Goal: Information Seeking & Learning: Learn about a topic

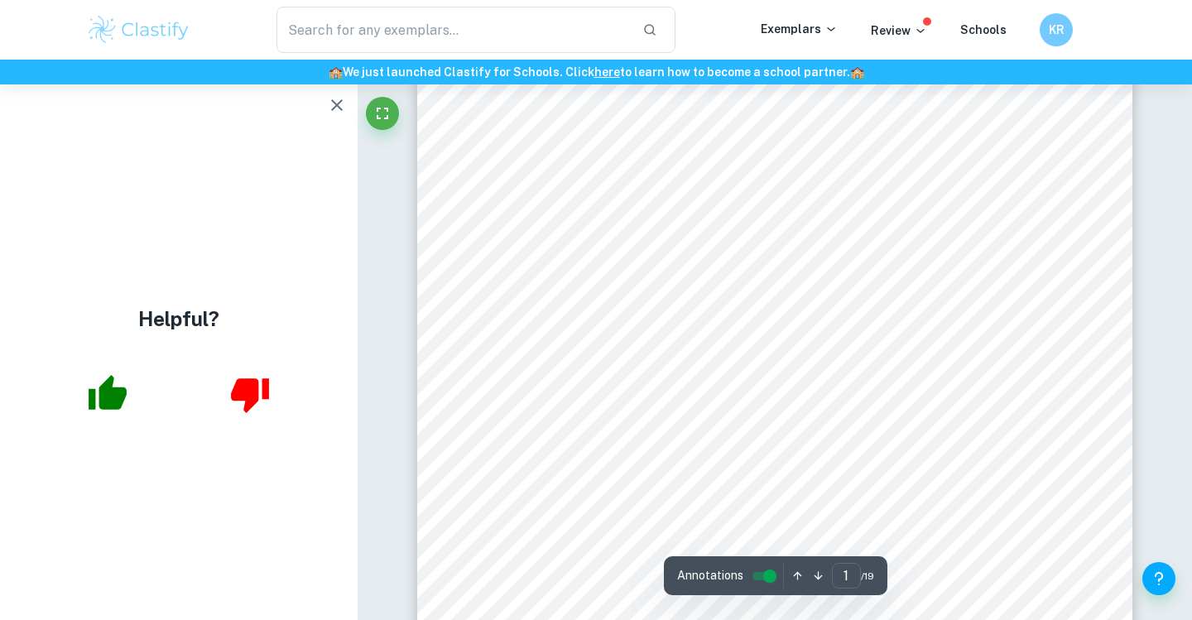
scroll to position [78, 0]
drag, startPoint x: 698, startPoint y: 109, endPoint x: 671, endPoint y: 100, distance: 28.8
click at [670, 100] on div "Business Management Internal Assessment Higher Level Research question: Should …" at bounding box center [774, 485] width 715 height 925
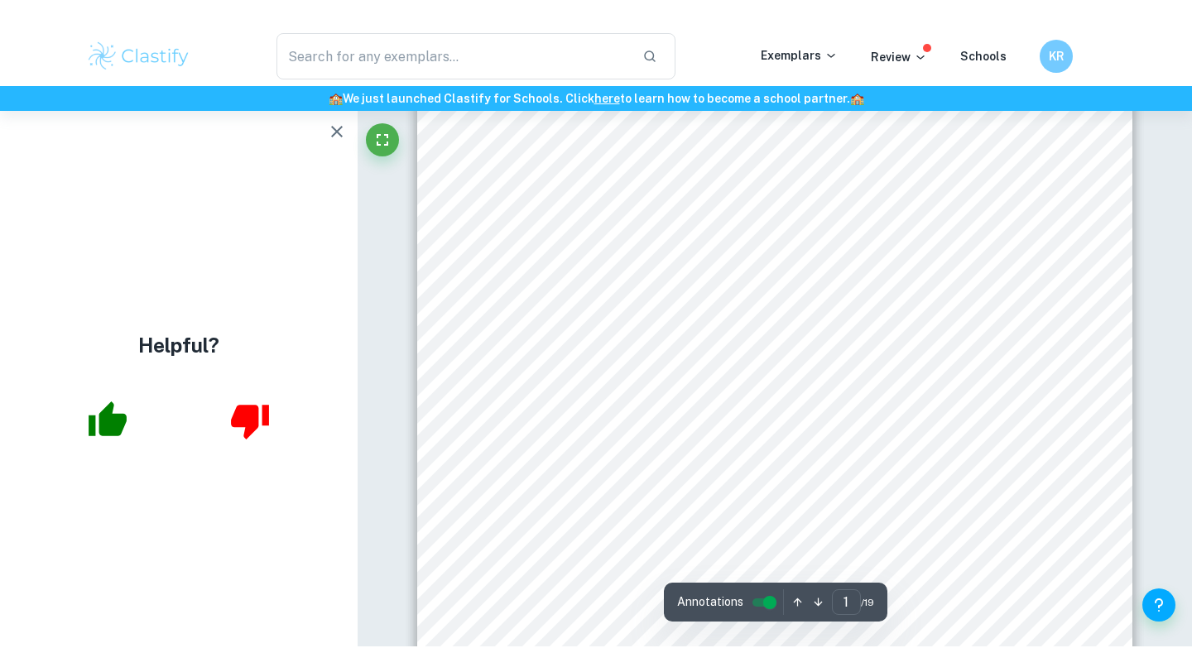
scroll to position [0, 0]
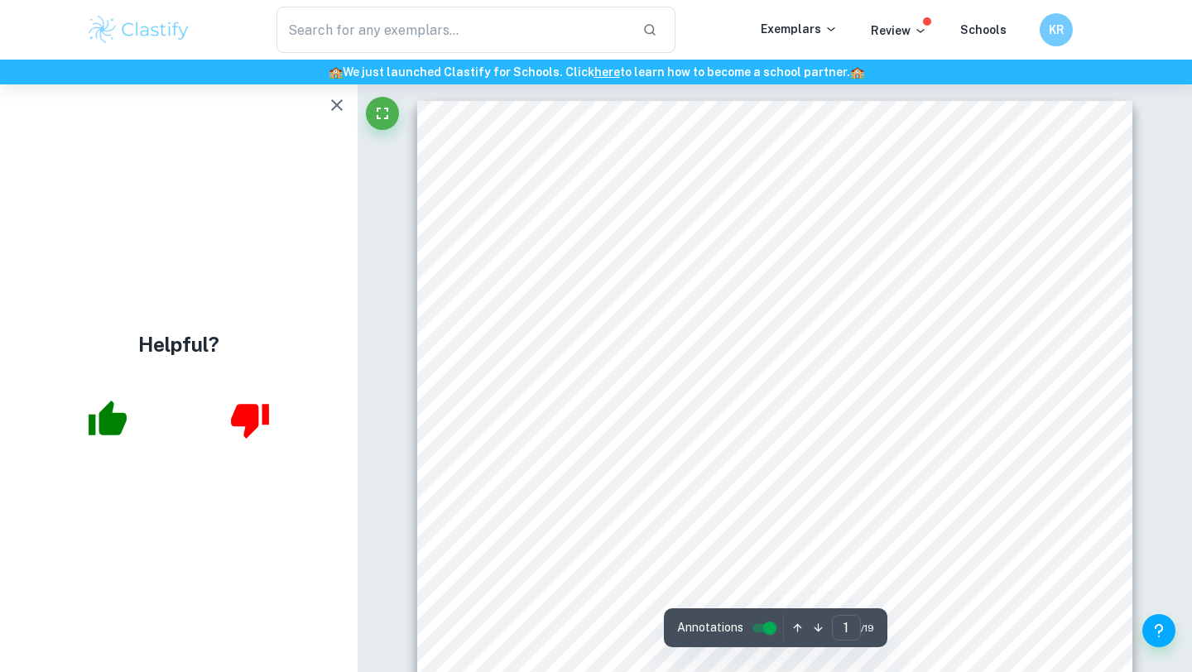
drag, startPoint x: 693, startPoint y: 188, endPoint x: 794, endPoint y: 224, distance: 107.3
click at [798, 227] on div "Business Management Internal Assessment Higher Level Research question: Should …" at bounding box center [774, 563] width 715 height 925
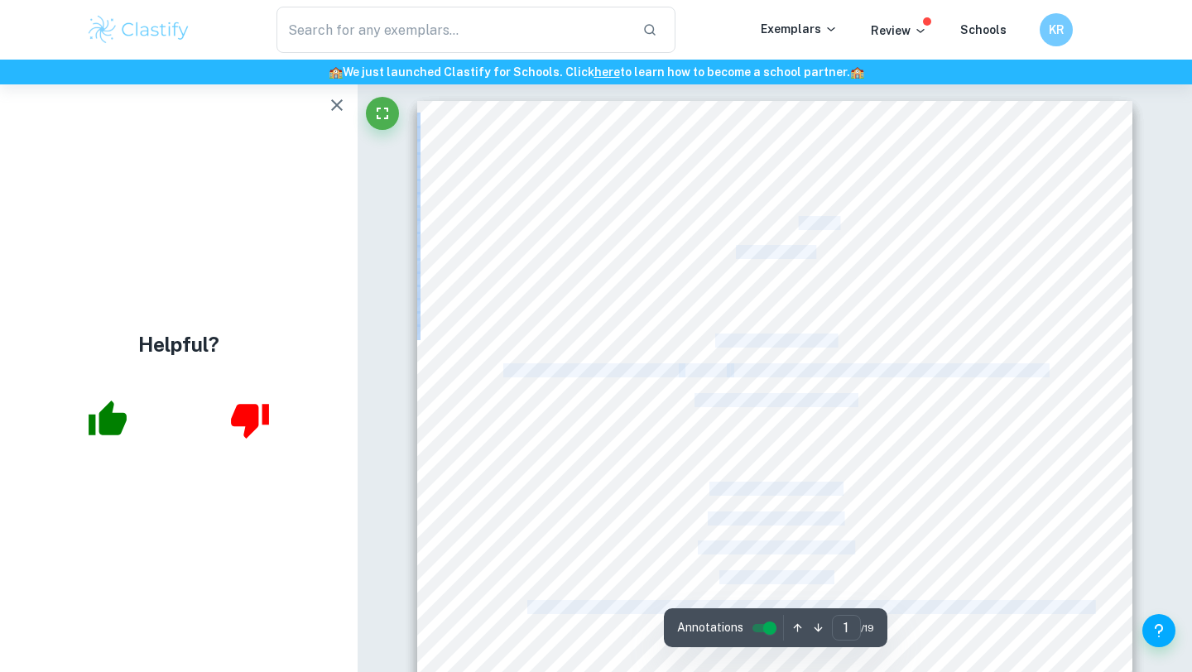
click at [711, 199] on span "Business Management" at bounding box center [774, 193] width 139 height 13
drag, startPoint x: 707, startPoint y: 190, endPoint x: 912, endPoint y: 563, distance: 424.8
click at [912, 563] on div "Business Management Internal Assessment Higher Level Research question: Should …" at bounding box center [774, 563] width 715 height 925
click at [334, 103] on icon "button" at bounding box center [337, 105] width 12 height 12
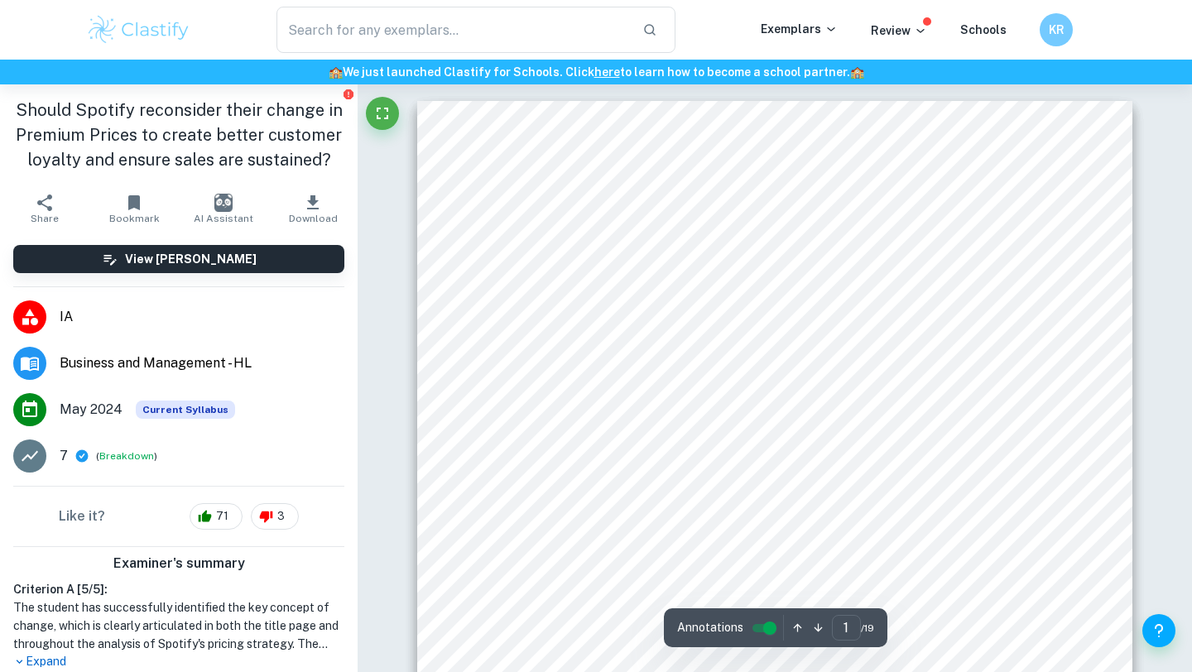
drag, startPoint x: 709, startPoint y: 192, endPoint x: 882, endPoint y: 249, distance: 182.1
click at [882, 249] on div "Business Management Internal Assessment Higher Level Research question: Should …" at bounding box center [774, 563] width 715 height 925
click at [314, 202] on icon "button" at bounding box center [313, 202] width 12 height 14
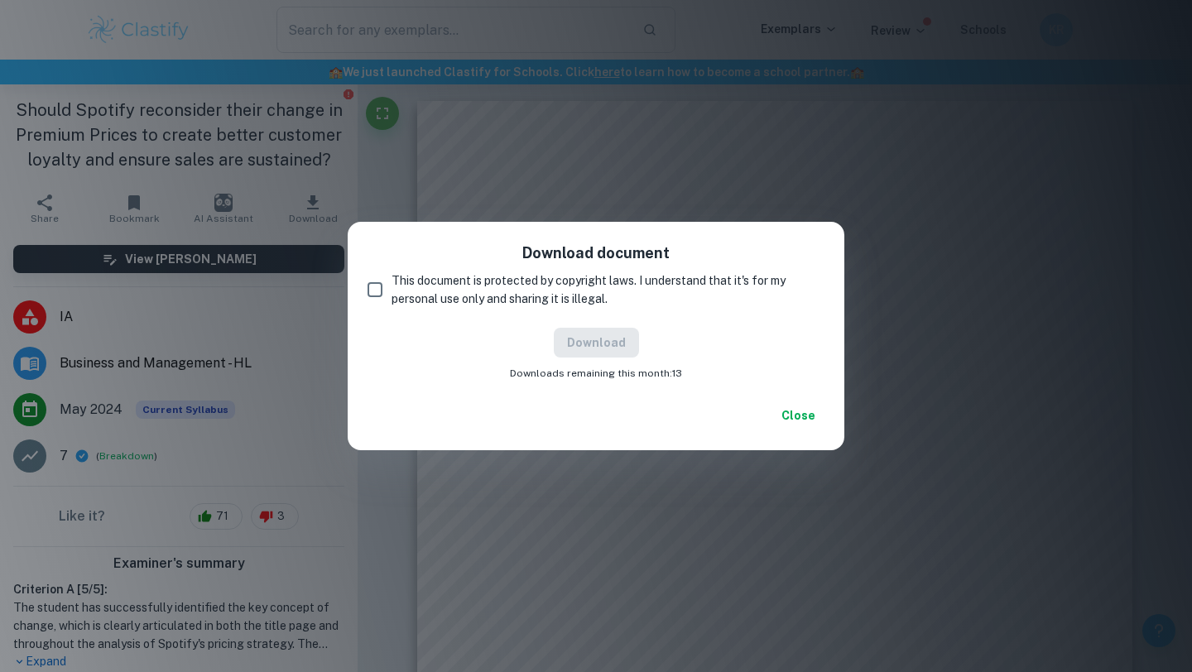
click at [380, 296] on input "This document is protected by copyright laws. I understand that it's for my per…" at bounding box center [374, 289] width 33 height 33
checkbox input "true"
click at [612, 350] on button "Download" at bounding box center [596, 343] width 85 height 30
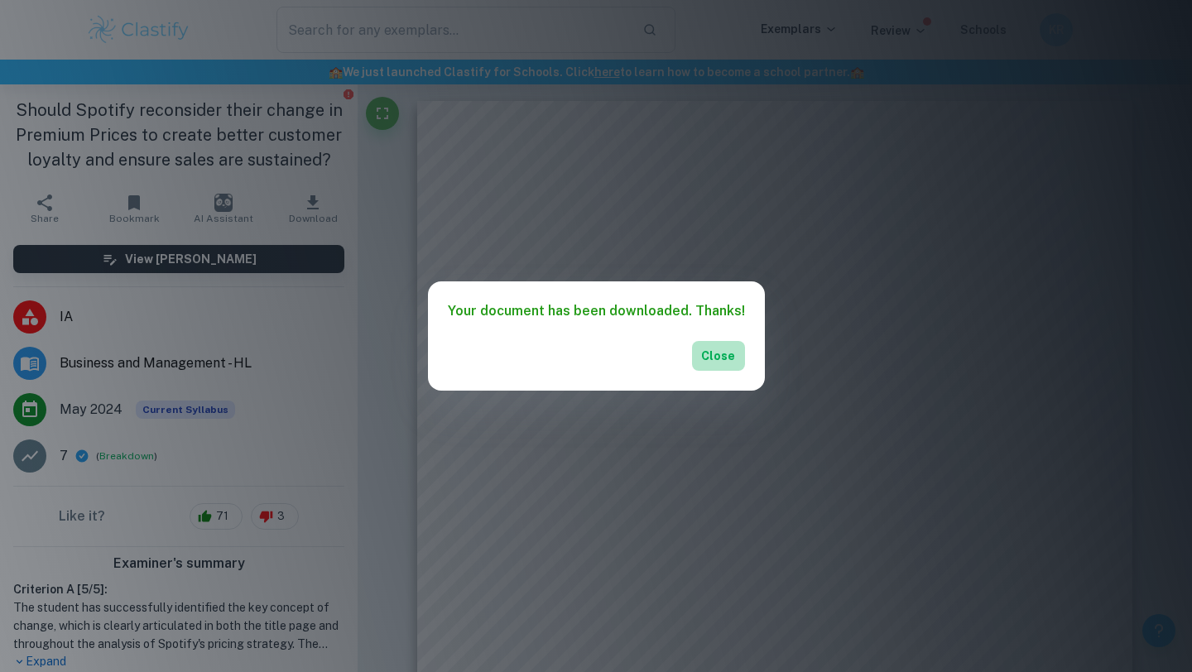
click at [711, 350] on button "Close" at bounding box center [718, 356] width 53 height 30
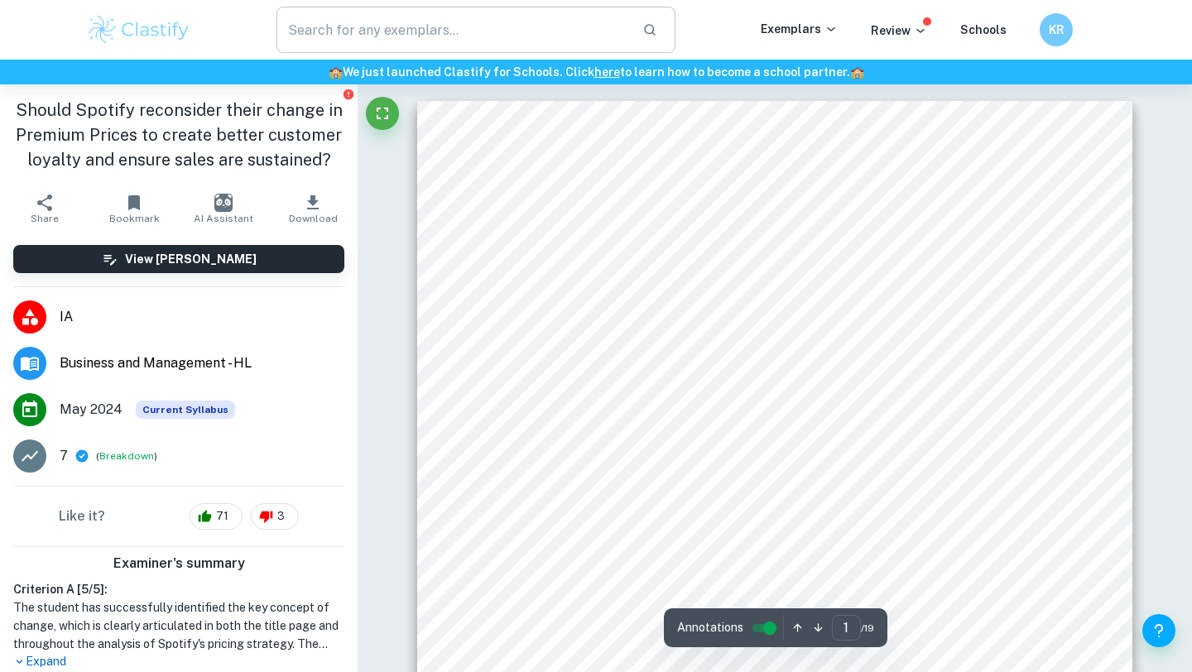
click at [511, 32] on input "text" at bounding box center [452, 30] width 353 height 46
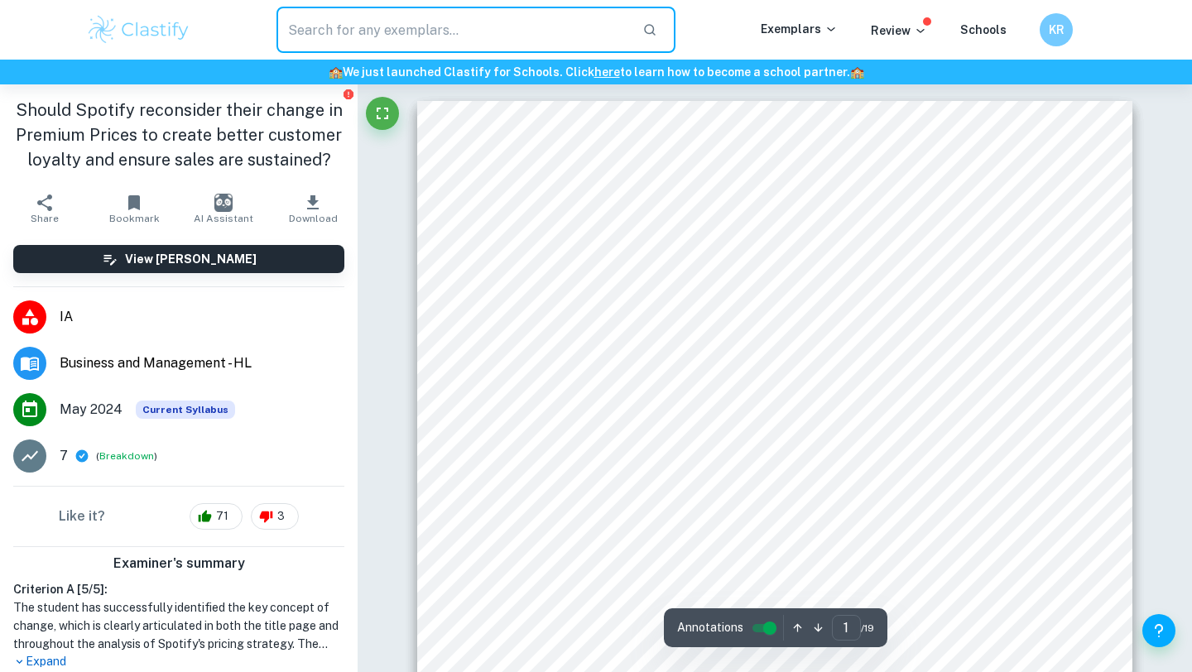
paste input "Friction is one of the fundamental forces of physics that controls the resistan…"
click at [650, 33] on icon "button" at bounding box center [650, 30] width 12 height 12
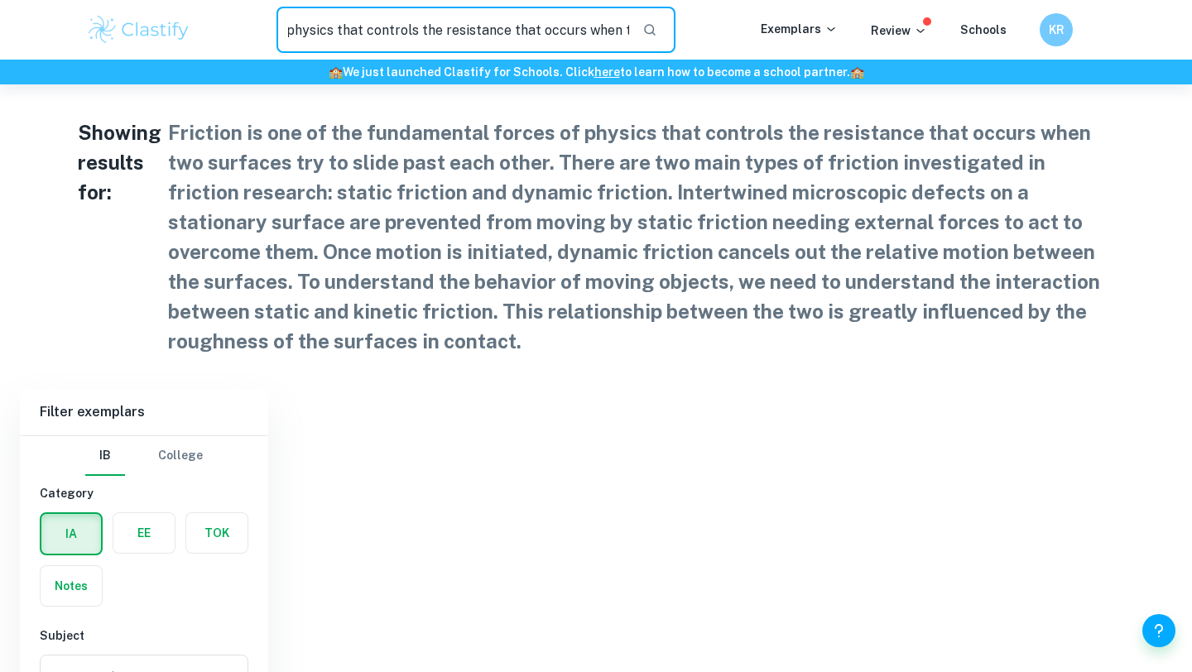
drag, startPoint x: 295, startPoint y: 25, endPoint x: 700, endPoint y: 46, distance: 406.0
click at [700, 47] on div "Friction is one of the fundamental forces of physics that controls the resistan…" at bounding box center [475, 30] width 569 height 46
type input "F"
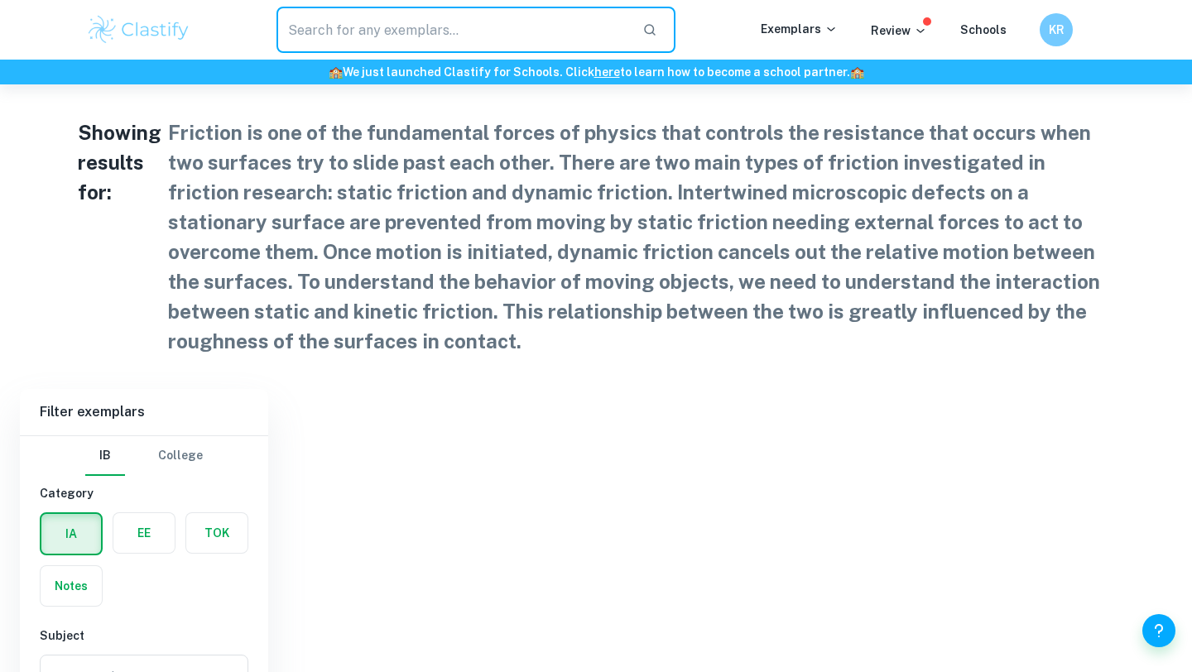
paste input "Friction is one of the fundamental forces of physics that controls the resistan…"
type input "Friction is one of the fundamental forces of physics that controls the resistan…"
drag, startPoint x: 633, startPoint y: 30, endPoint x: 209, endPoint y: 21, distance: 423.8
click at [209, 21] on div "Friction is one of the fundamental forces of physics that controls the resistan…" at bounding box center [475, 30] width 569 height 46
paste input "“To what extent has walmart's implementation of digital transformation strategi…"
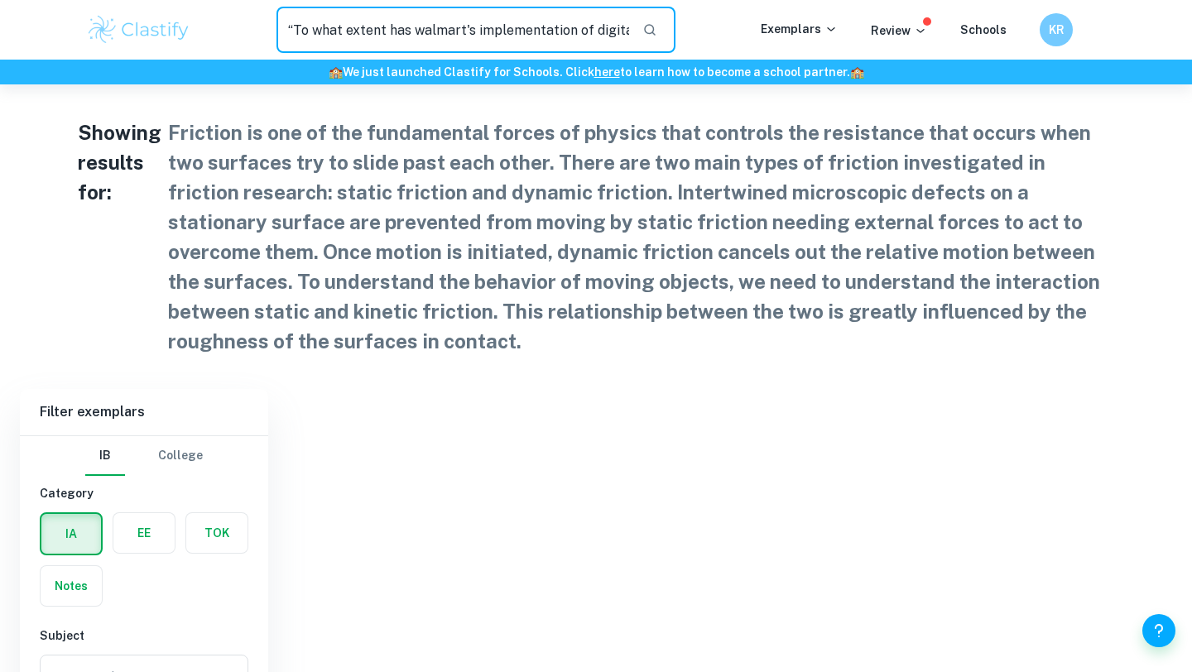
scroll to position [0, 412]
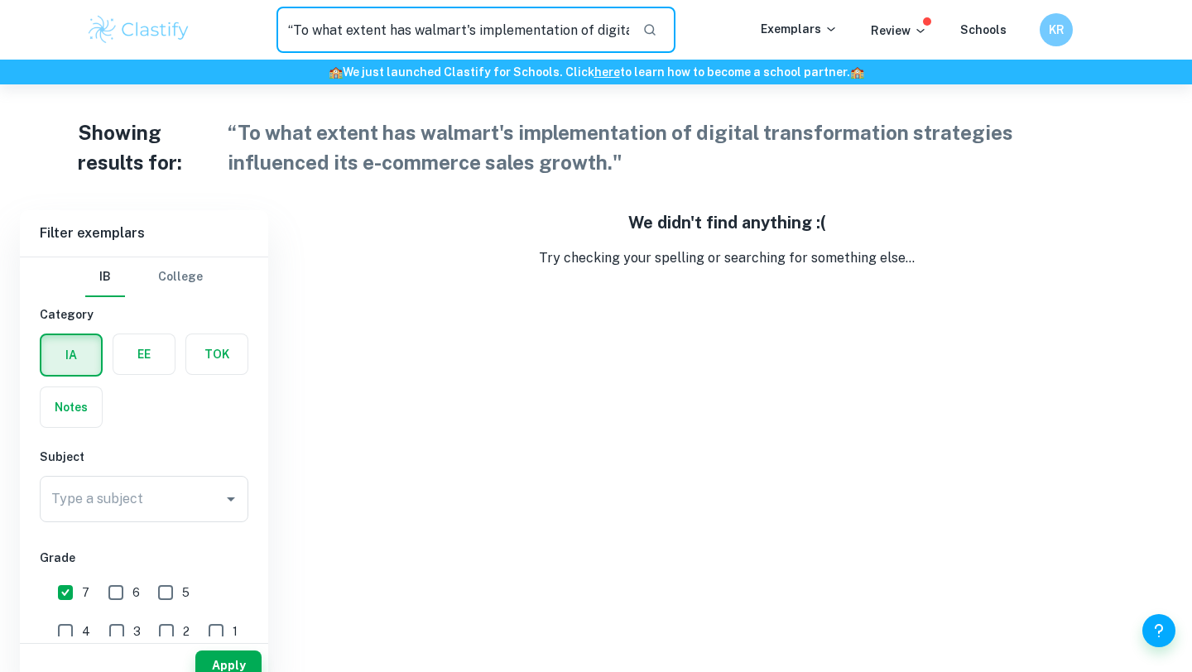
drag, startPoint x: 294, startPoint y: 26, endPoint x: 407, endPoint y: 29, distance: 113.4
click at [407, 29] on input "“To what extent has walmart's implementation of digital transformation strategi…" at bounding box center [452, 30] width 353 height 46
click at [358, 24] on input "“ walmart's implementation of digital transformation strategies influenced its …" at bounding box center [452, 30] width 353 height 46
drag, startPoint x: 381, startPoint y: 31, endPoint x: 1188, endPoint y: 30, distance: 806.8
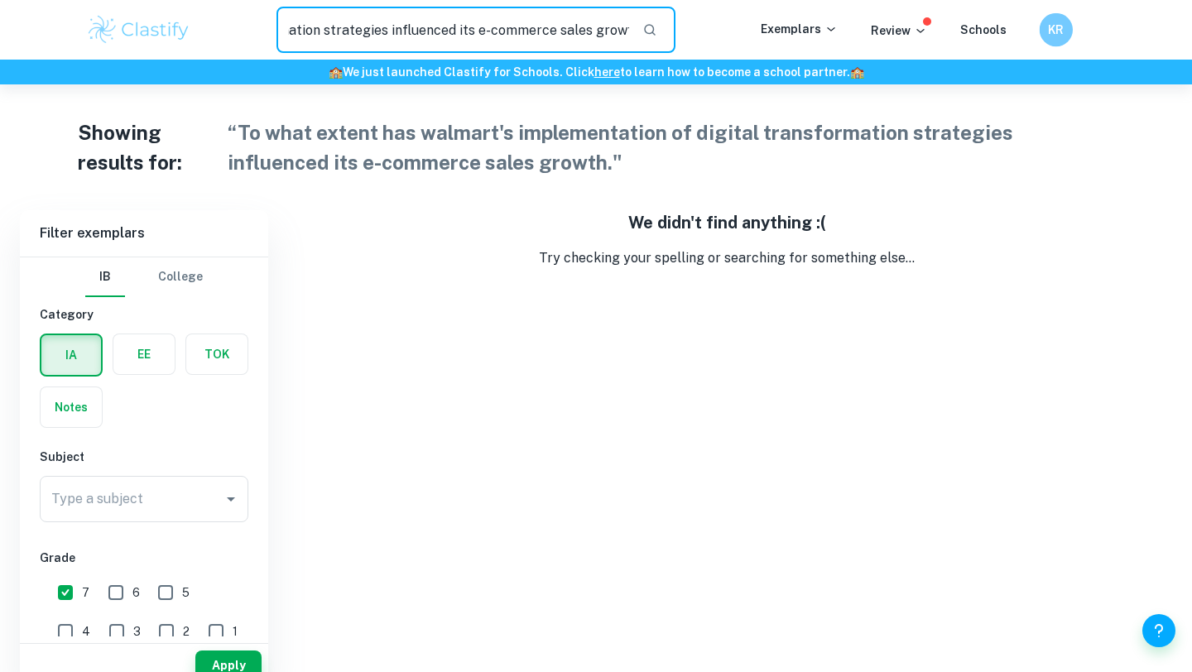
click at [1188, 30] on div "“ walmart's implementation of digital transformation strategies influenced its …" at bounding box center [596, 30] width 1192 height 60
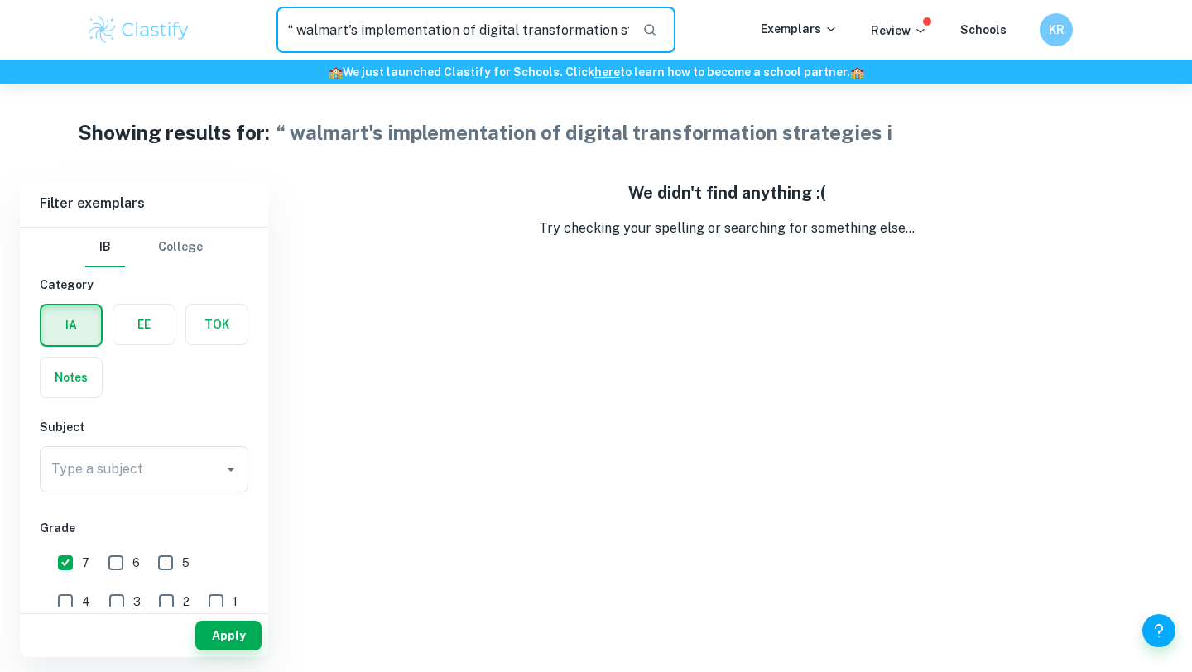
drag, startPoint x: 362, startPoint y: 31, endPoint x: 1191, endPoint y: 20, distance: 828.4
click at [1191, 30] on div "“ walmart's implementation of digital transformation strategies i ​ Exemplars R…" at bounding box center [596, 30] width 1192 height 60
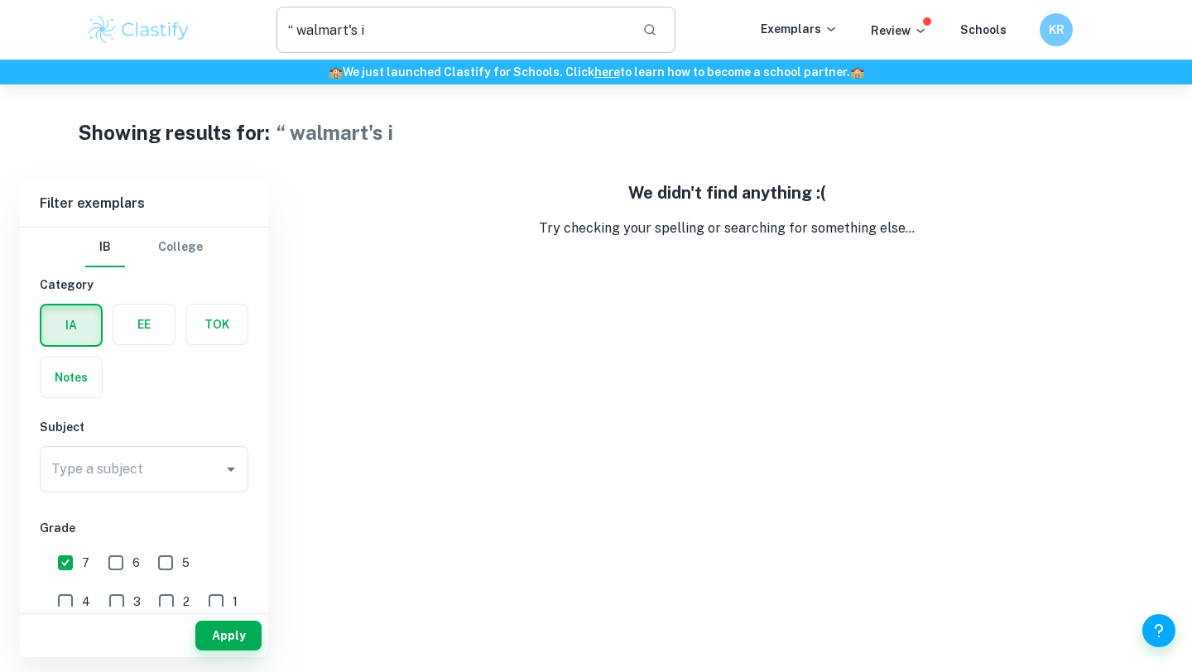
click at [591, 28] on input "“ walmart's i" at bounding box center [452, 30] width 353 height 46
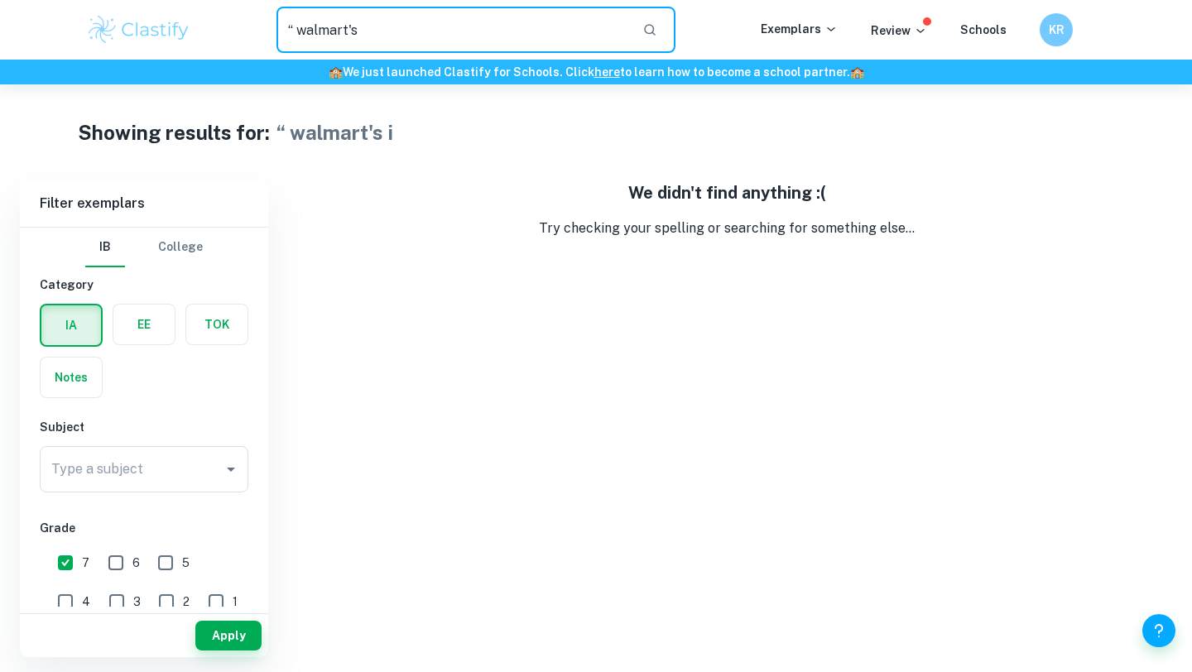
type input "“ walmart's"
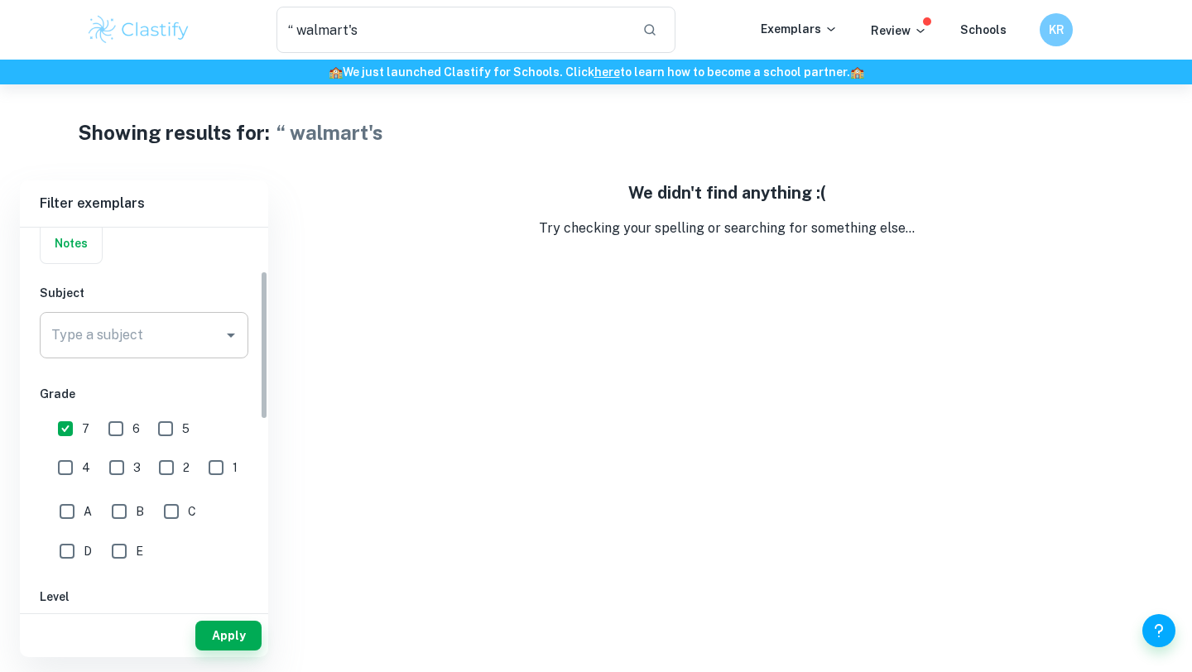
scroll to position [138, 0]
click at [161, 326] on input "Type a subject" at bounding box center [131, 330] width 169 height 31
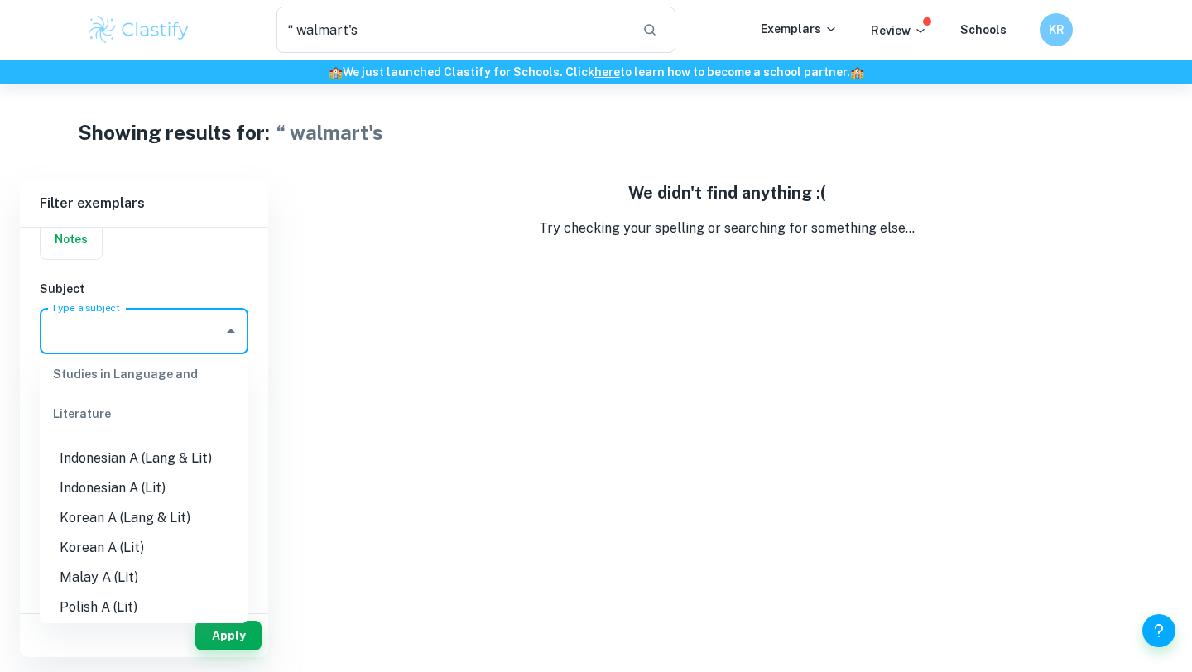
scroll to position [565, 0]
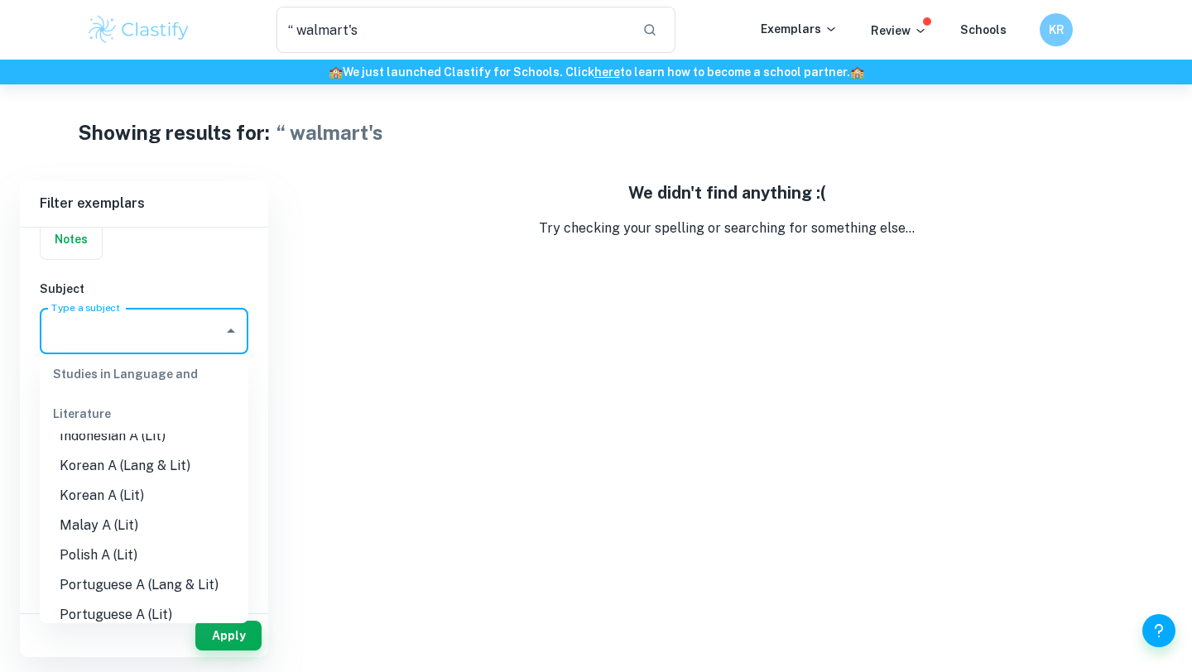
click at [533, 374] on div "We didn't find anything :( Try checking your spelling or searching for somethin…" at bounding box center [726, 418] width 890 height 477
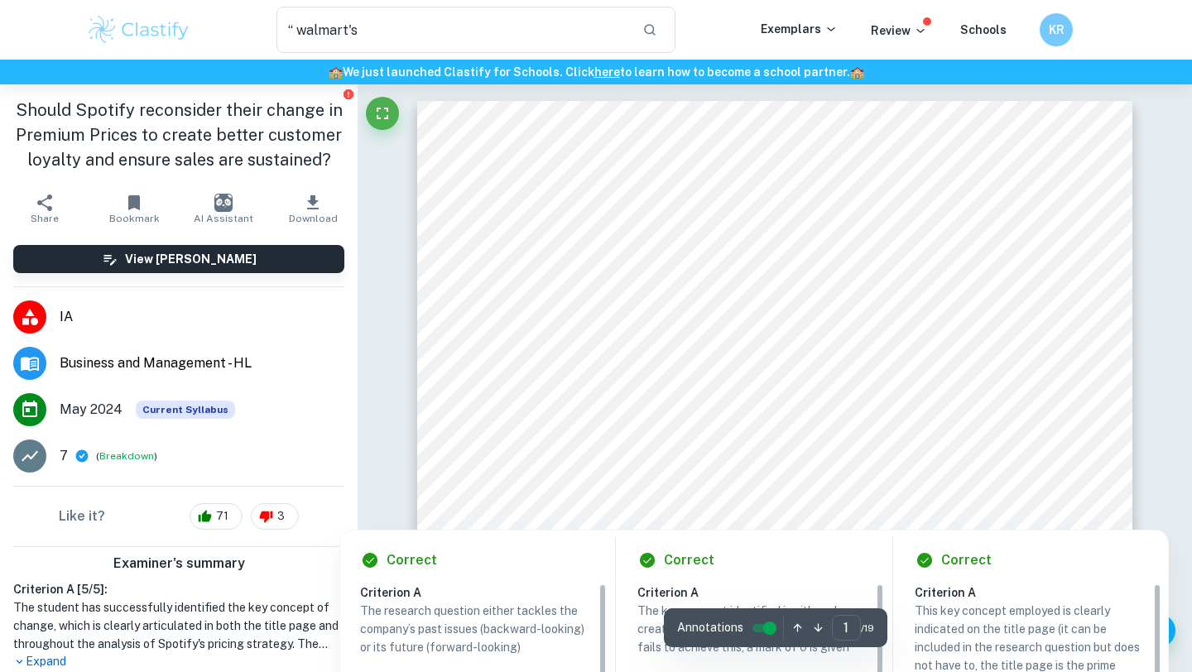
click at [692, 372] on div at bounding box center [779, 379] width 534 height 30
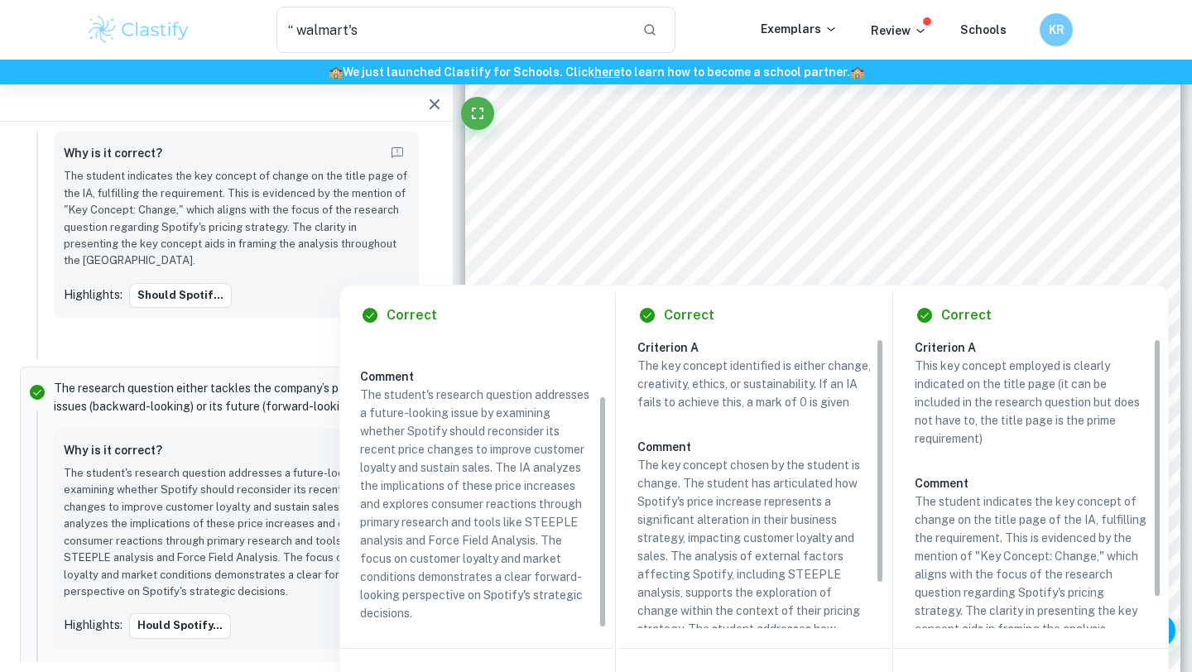
click at [674, 194] on div "Business Management Internal Assessment Higher Level Research question: Should …" at bounding box center [822, 318] width 715 height 925
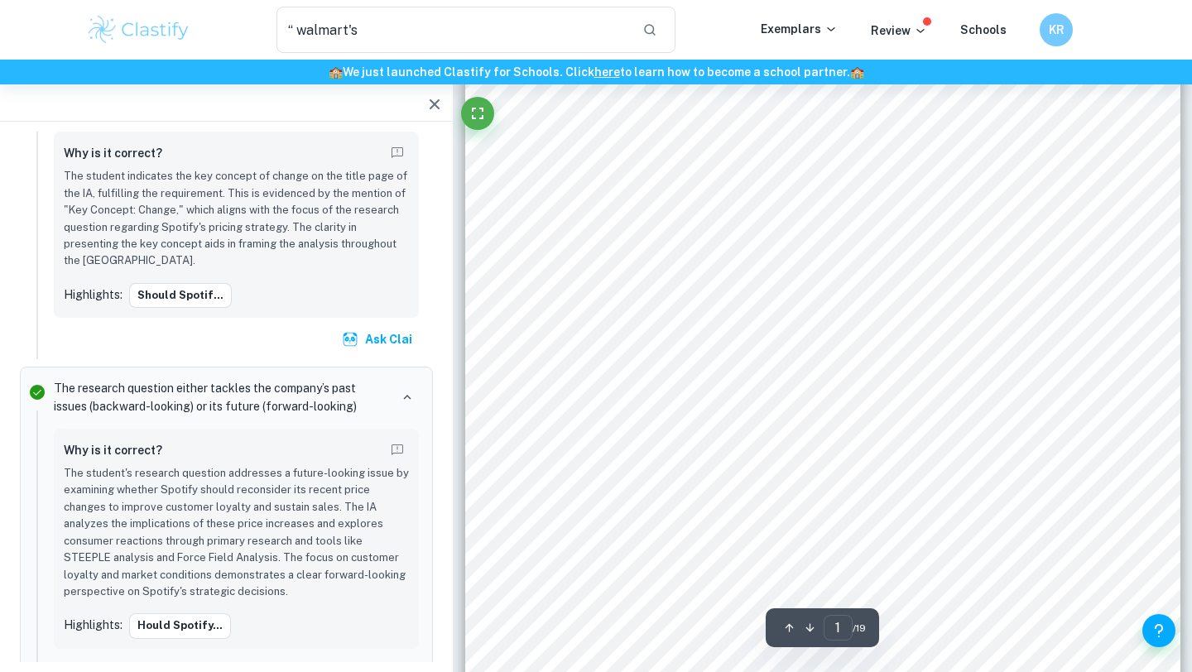
drag, startPoint x: 741, startPoint y: 236, endPoint x: 891, endPoint y: 338, distance: 181.1
click at [891, 338] on div "Business Management Internal Assessment Higher Level Research question: Should …" at bounding box center [822, 318] width 715 height 925
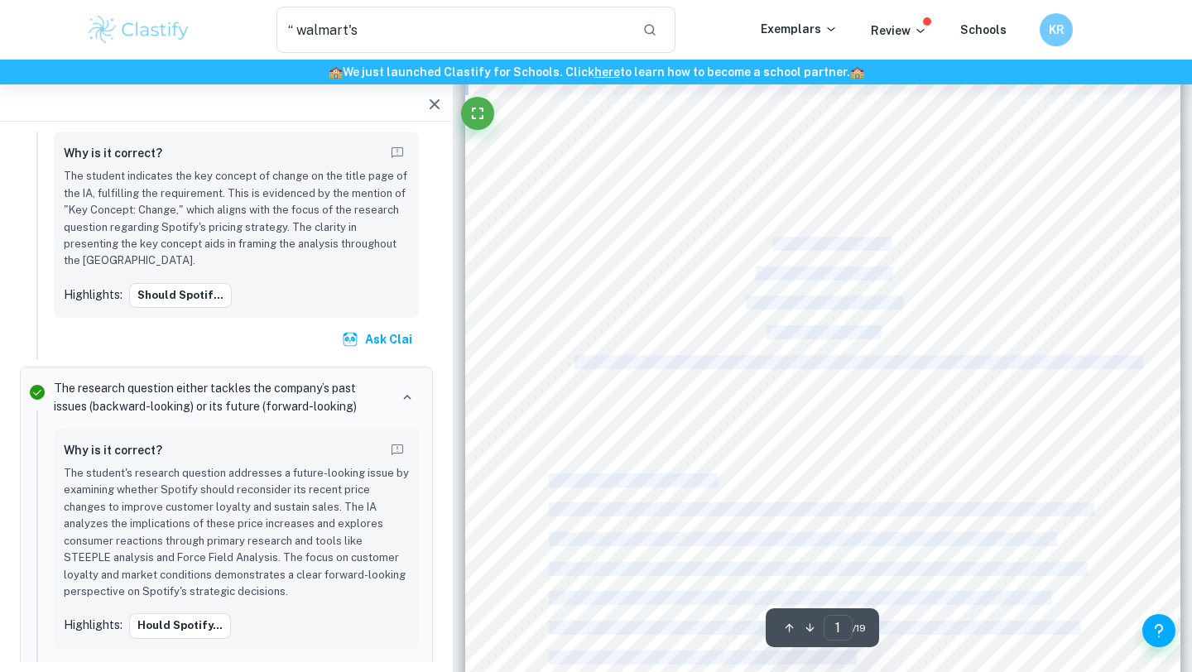
drag, startPoint x: 1087, startPoint y: 367, endPoint x: 775, endPoint y: 238, distance: 337.3
click at [775, 238] on div "Business Management Internal Assessment Higher Level Research question: Should …" at bounding box center [822, 318] width 715 height 925
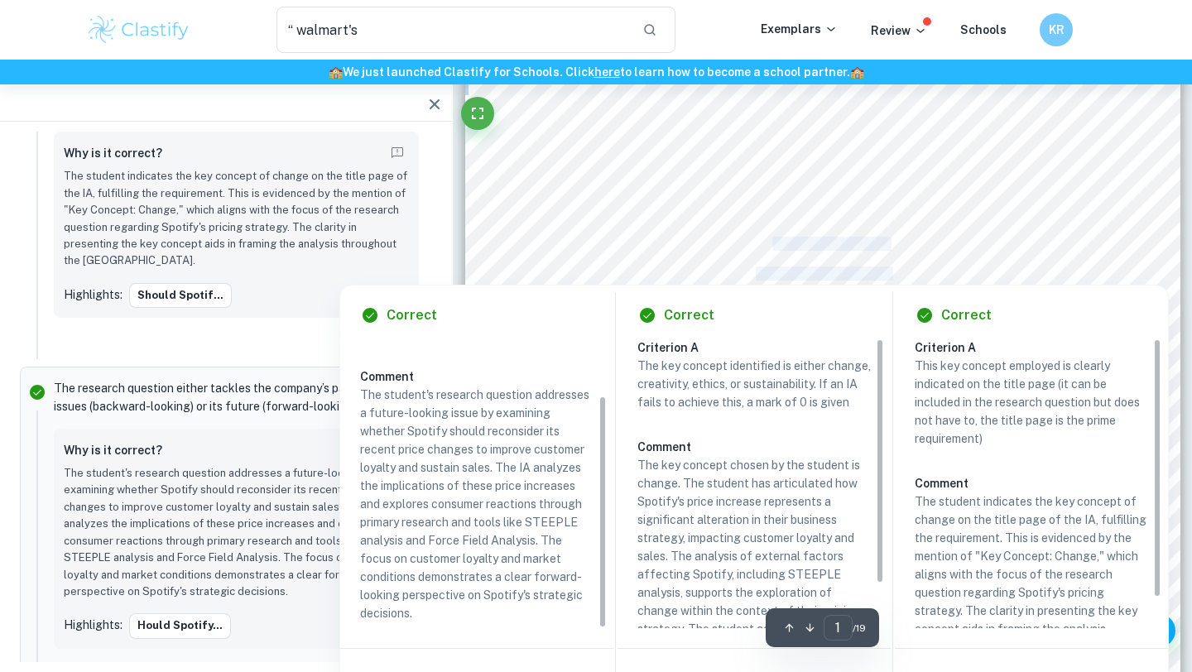
click at [741, 244] on div "Business Management Internal Assessment Higher Level Research question: Should …" at bounding box center [822, 318] width 715 height 925
drag, startPoint x: 756, startPoint y: 239, endPoint x: 772, endPoint y: 278, distance: 41.9
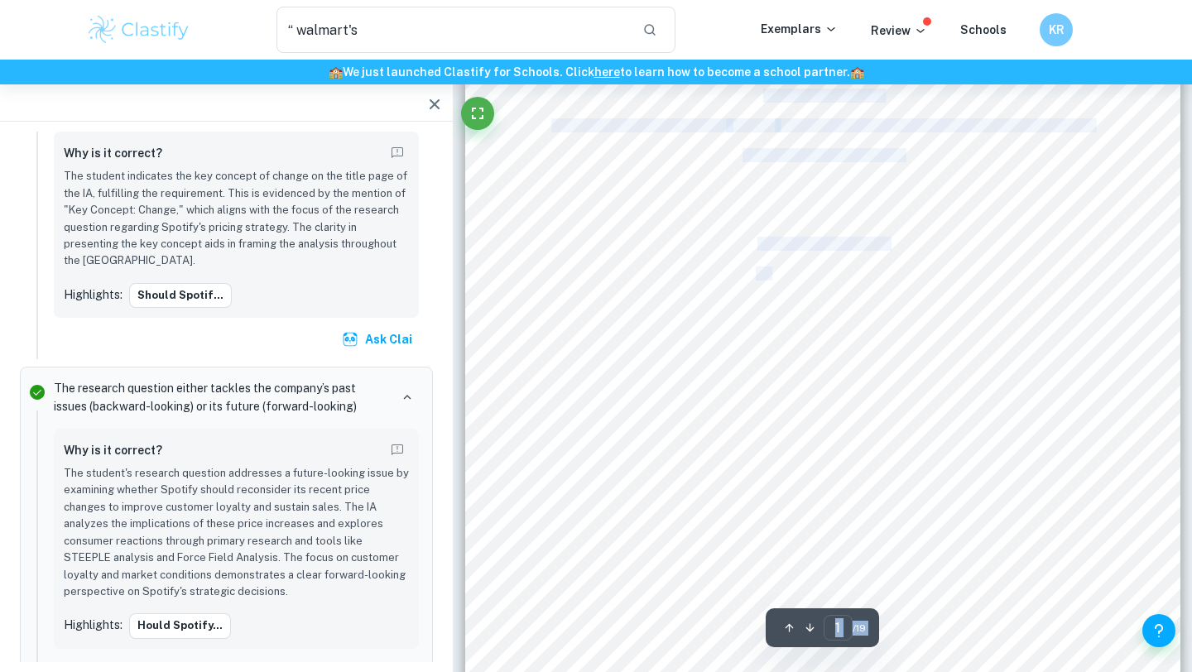
click at [741, 237] on div "Business Management Internal Assessment Higher Level Research question: Should …" at bounding box center [822, 318] width 715 height 925
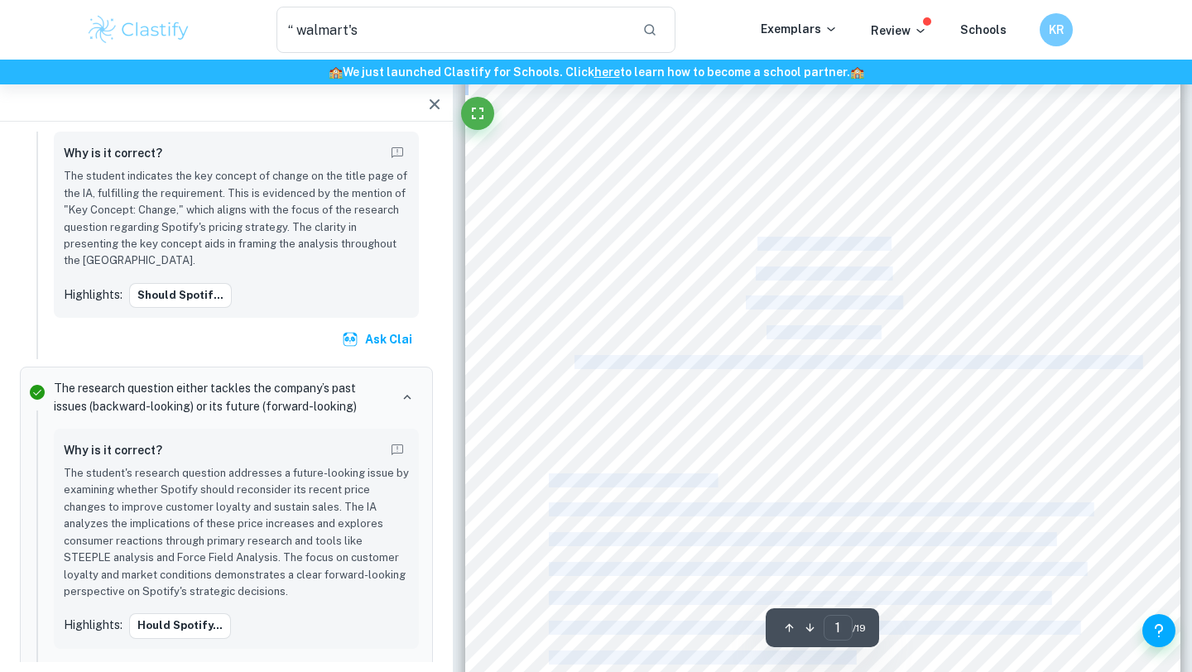
drag, startPoint x: 756, startPoint y: 241, endPoint x: 1078, endPoint y: 352, distance: 340.4
click at [1078, 352] on div "Business Management Internal Assessment Higher Level Research question: Should …" at bounding box center [822, 318] width 715 height 925
copy div "Organisation: Spotify Key Concept: Change Candidate number: lfl995 Word count: …"
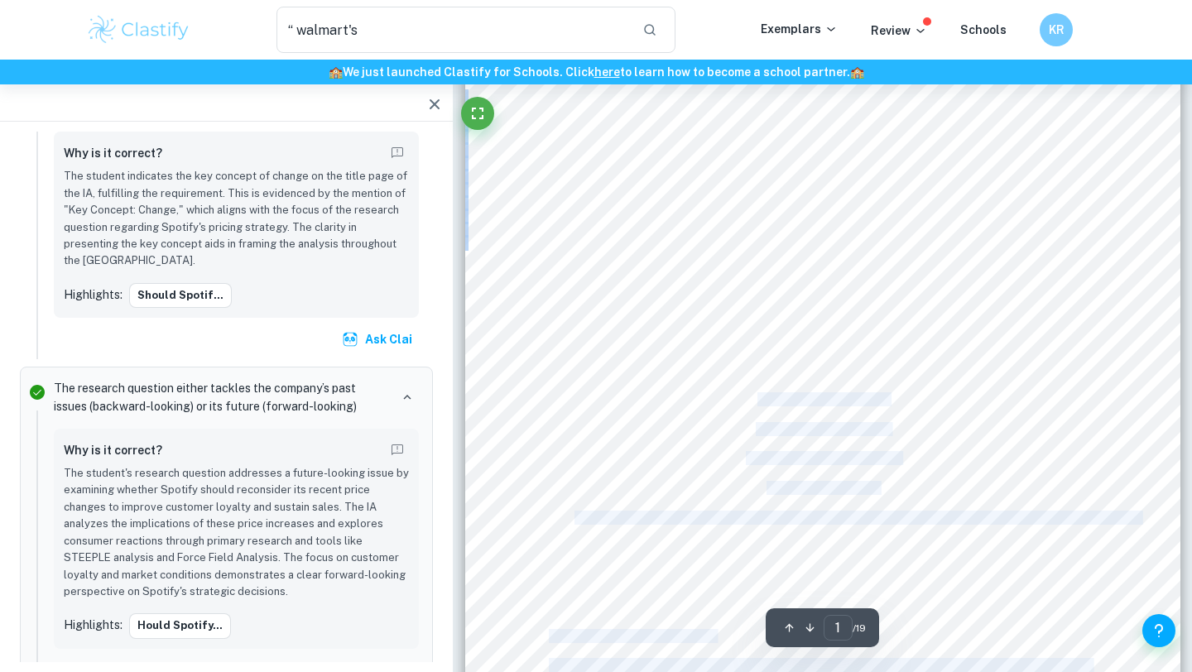
scroll to position [84, 0]
click at [903, 325] on div "Business Management Internal Assessment Higher Level Research question: Should …" at bounding box center [822, 479] width 715 height 925
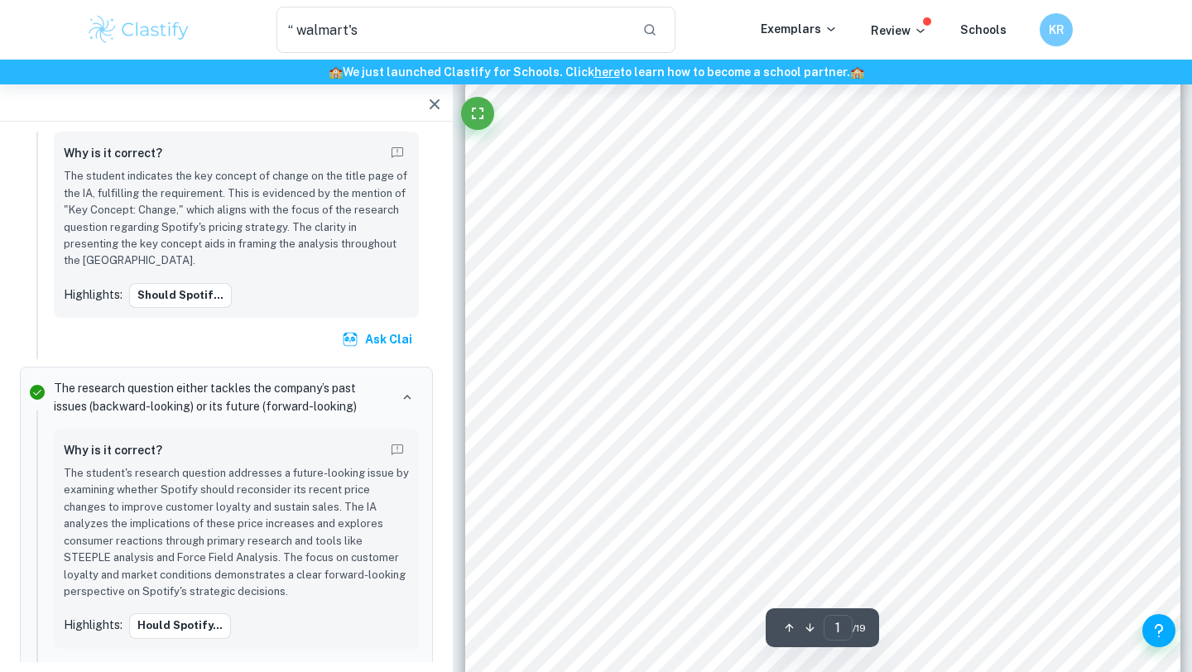
click at [989, 373] on div "Business Management Internal Assessment Higher Level Research question: Should …" at bounding box center [822, 479] width 715 height 925
click at [605, 362] on div "Business Management Internal Assessment Higher Level Research question: Should …" at bounding box center [822, 479] width 715 height 925
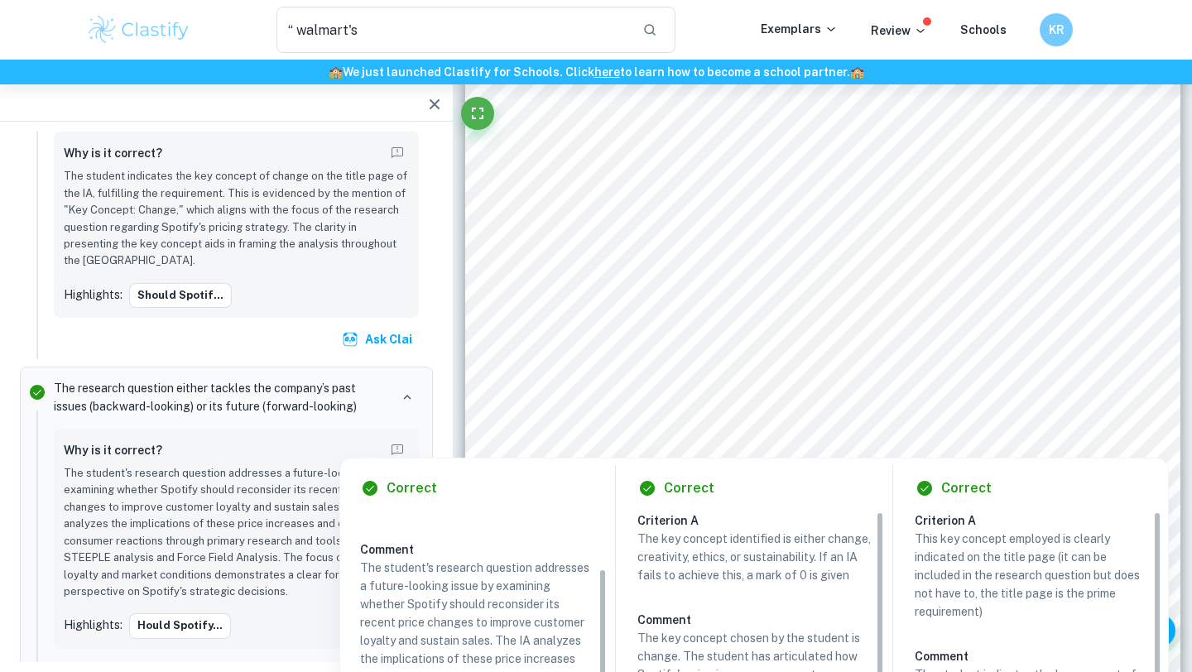
click at [621, 340] on div "Business Management Internal Assessment Higher Level Research question: Should …" at bounding box center [822, 491] width 715 height 925
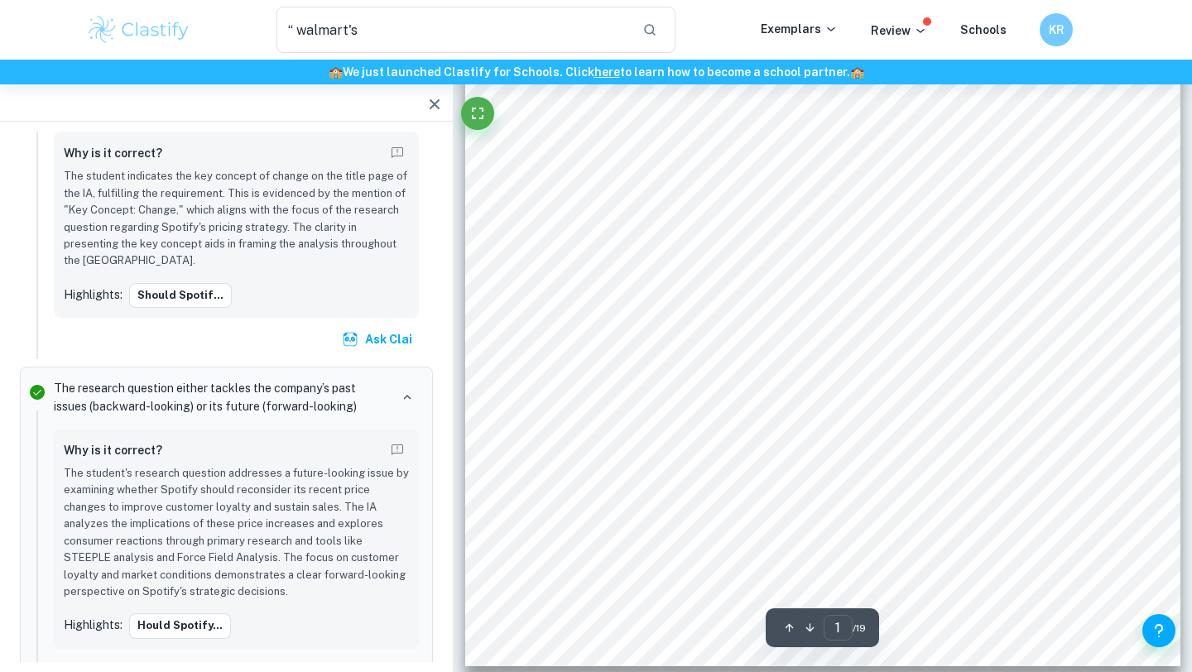
scroll to position [362, 0]
click at [547, 391] on div "Business Management Internal Assessment Higher Level Research question: Should …" at bounding box center [822, 201] width 715 height 925
drag, startPoint x: 548, startPoint y: 388, endPoint x: 656, endPoint y: 472, distance: 136.9
click at [656, 472] on div "Business Management Internal Assessment Higher Level Research question: Should …" at bounding box center [822, 201] width 715 height 925
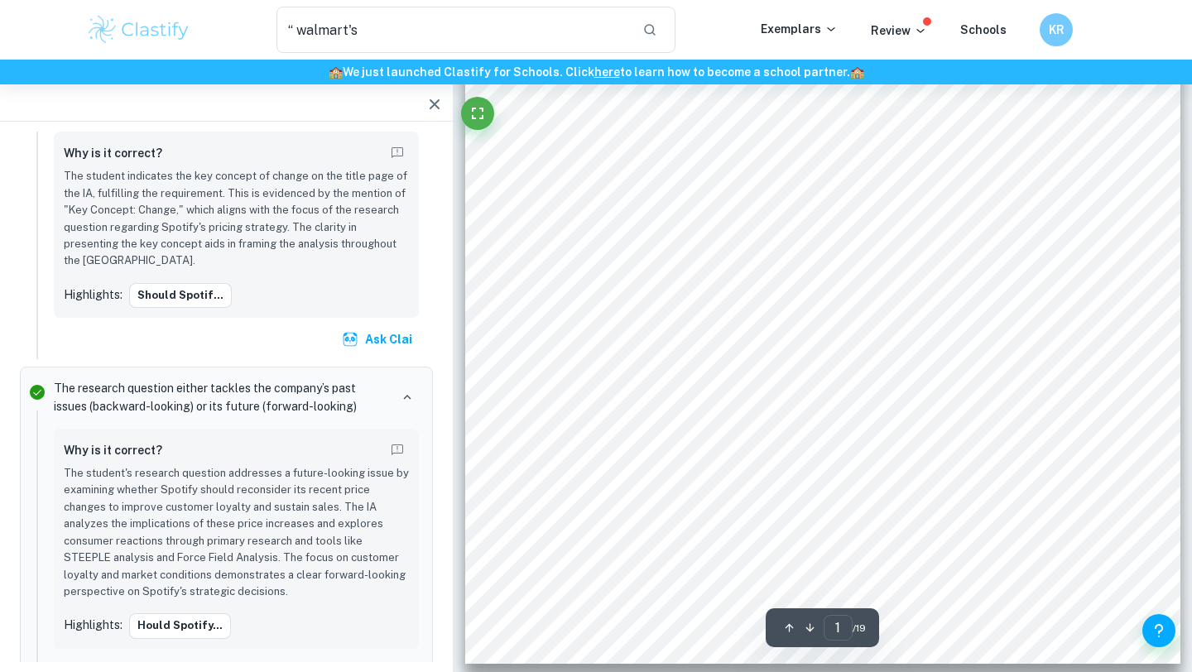
drag, startPoint x: 729, startPoint y: 568, endPoint x: 620, endPoint y: 522, distance: 118.6
click at [620, 522] on div "Business Management Internal Assessment Higher Level Research question: Should …" at bounding box center [822, 201] width 715 height 925
drag, startPoint x: 868, startPoint y: 539, endPoint x: 548, endPoint y: 389, distance: 353.5
click at [548, 389] on div "Business Management Internal Assessment Higher Level Research question: Should …" at bounding box center [822, 201] width 715 height 925
click at [549, 389] on span "I confirm that this work is all my own and that this is the final version of th…" at bounding box center [819, 392] width 541 height 13
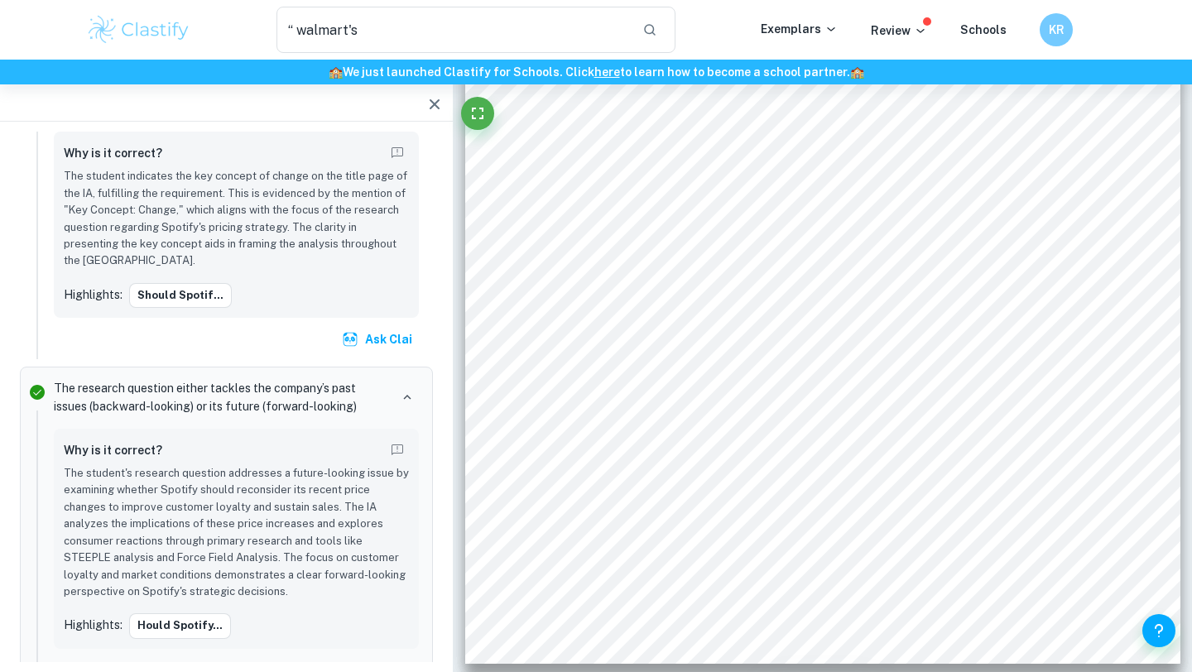
click at [549, 389] on span "I confirm that this work is all my own and that this is the final version of th…" at bounding box center [819, 392] width 541 height 13
click at [711, 484] on span "nature and were written within a maximum of 3 years prior to submission. All pa…" at bounding box center [798, 480] width 499 height 13
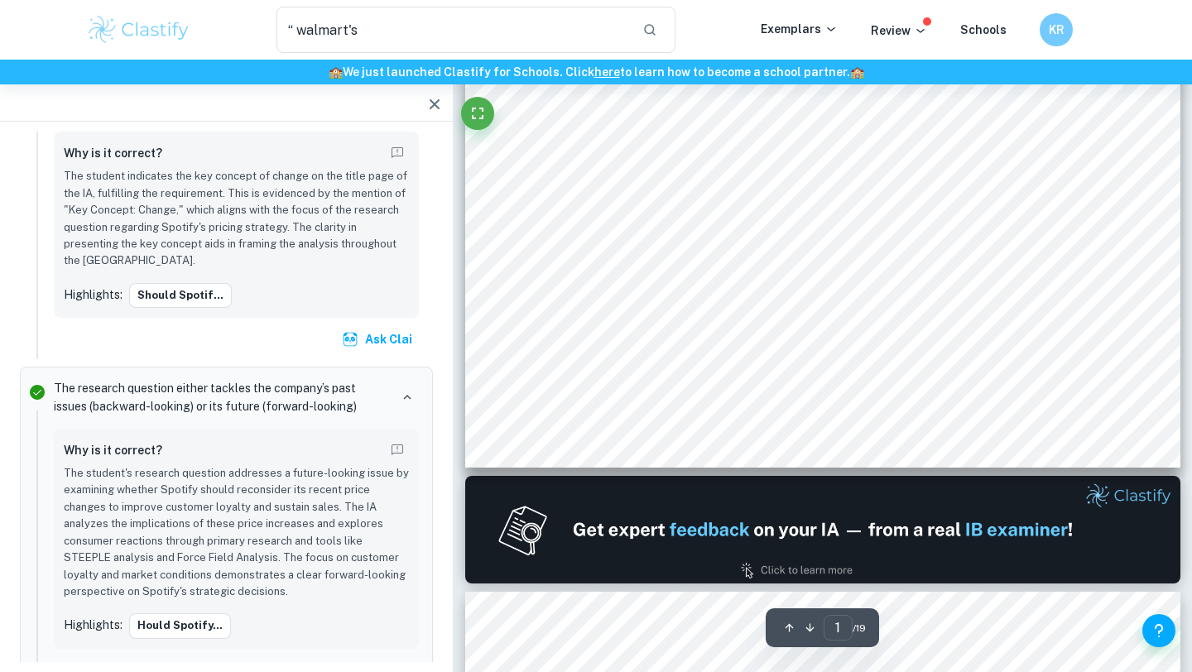
scroll to position [436, 0]
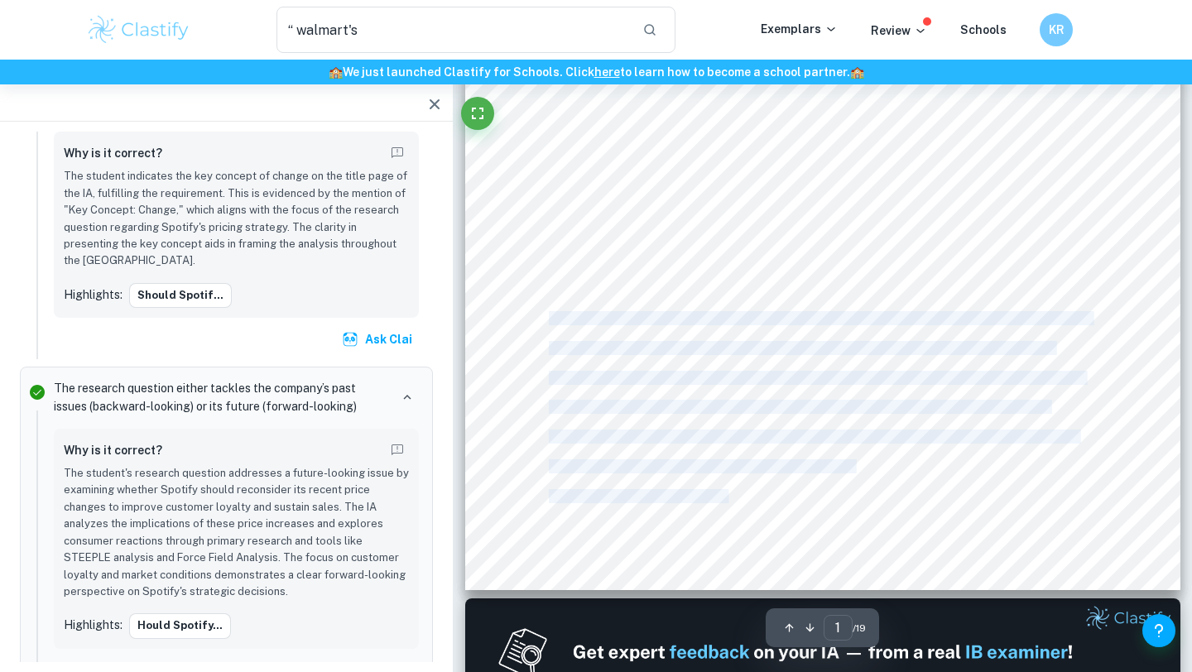
drag, startPoint x: 545, startPoint y: 318, endPoint x: 551, endPoint y: 310, distance: 9.4
click at [551, 310] on div "Business Management Internal Assessment Higher Level Research question: Should …" at bounding box center [822, 127] width 715 height 925
copy div "I confirm that this work is all my own and that this is the final version of th…"
click at [730, 212] on div "Business Management Internal Assessment Higher Level Research question: Should …" at bounding box center [822, 127] width 715 height 925
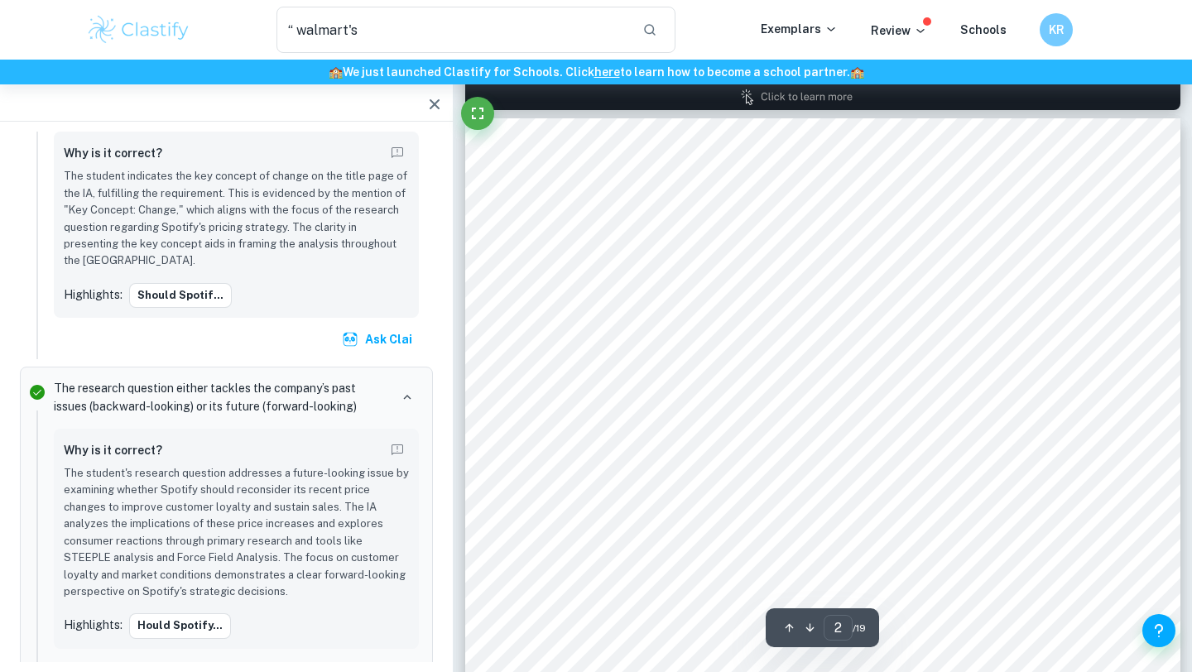
scroll to position [1055, 0]
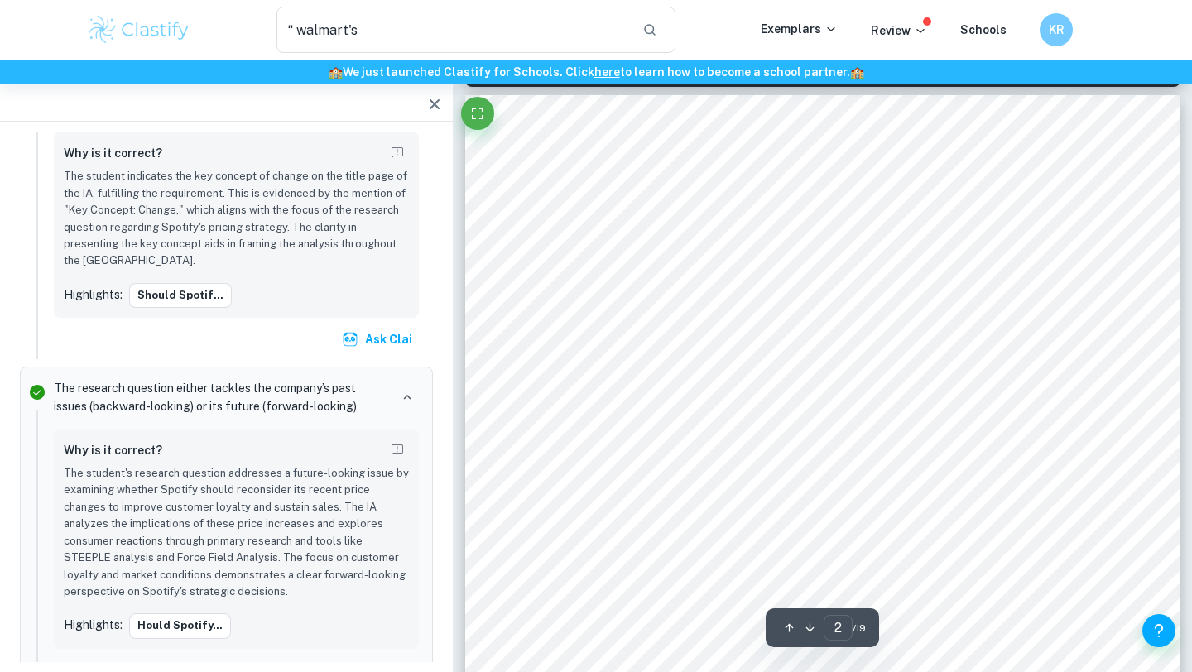
drag, startPoint x: 766, startPoint y: 185, endPoint x: 818, endPoint y: 242, distance: 77.3
click at [818, 242] on div "1 Table of contents: 1. Introduction 3 1.1 Background information 3 1.2 Issue/p…" at bounding box center [822, 557] width 715 height 925
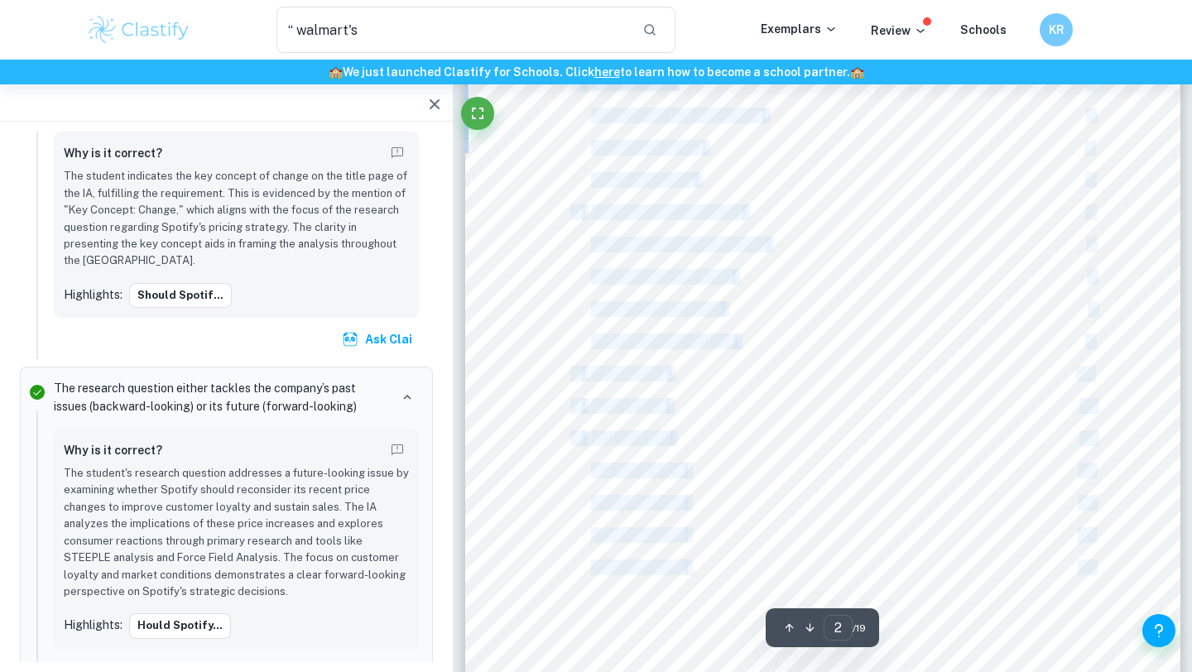
scroll to position [1260, 0]
drag, startPoint x: 573, startPoint y: 301, endPoint x: 1102, endPoint y: 544, distance: 582.4
click at [1102, 544] on div "1 Table of contents: 1. Introduction 3 1.1 Background information 3 1.2 Issue/p…" at bounding box center [822, 352] width 715 height 925
copy div "1. Introduction 3 1.1 Background information 3 1.2 Issue/problem 3 1.3 Methodol…"
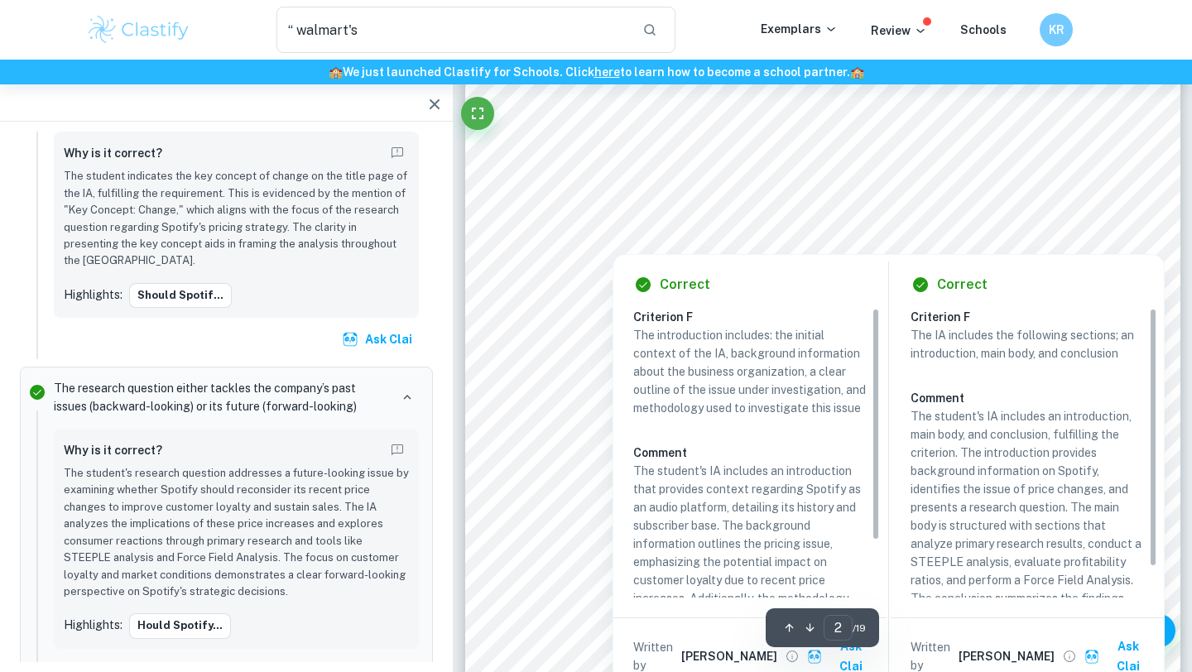
click at [1061, 185] on div at bounding box center [842, 187] width 502 height 32
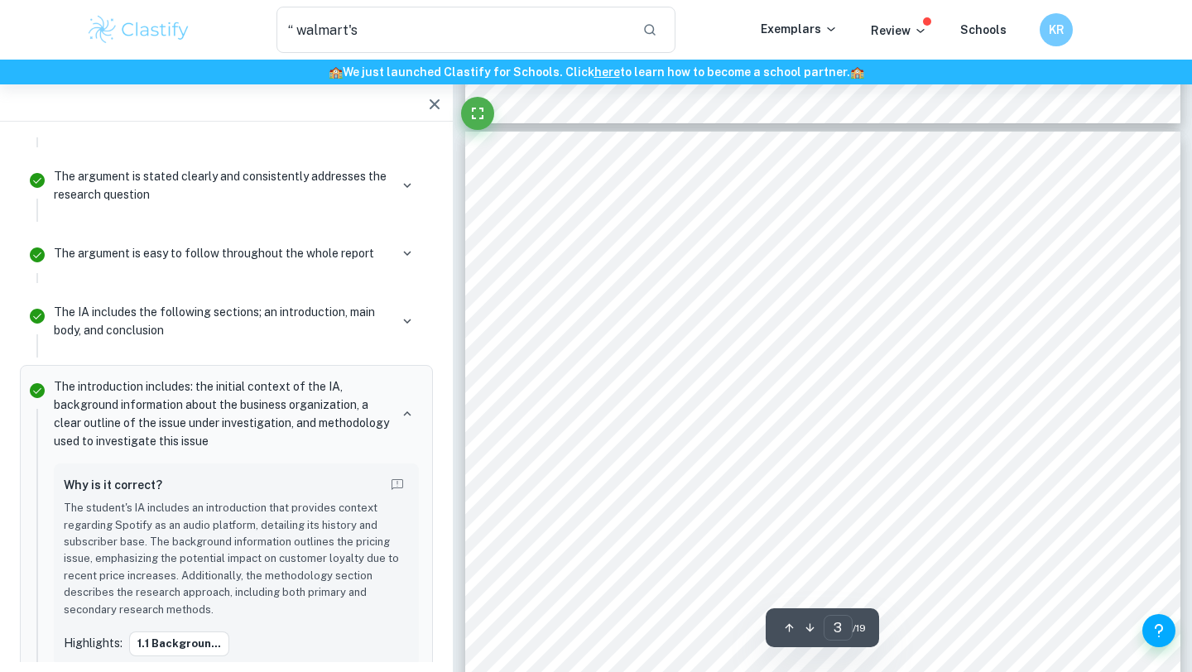
scroll to position [1941, 0]
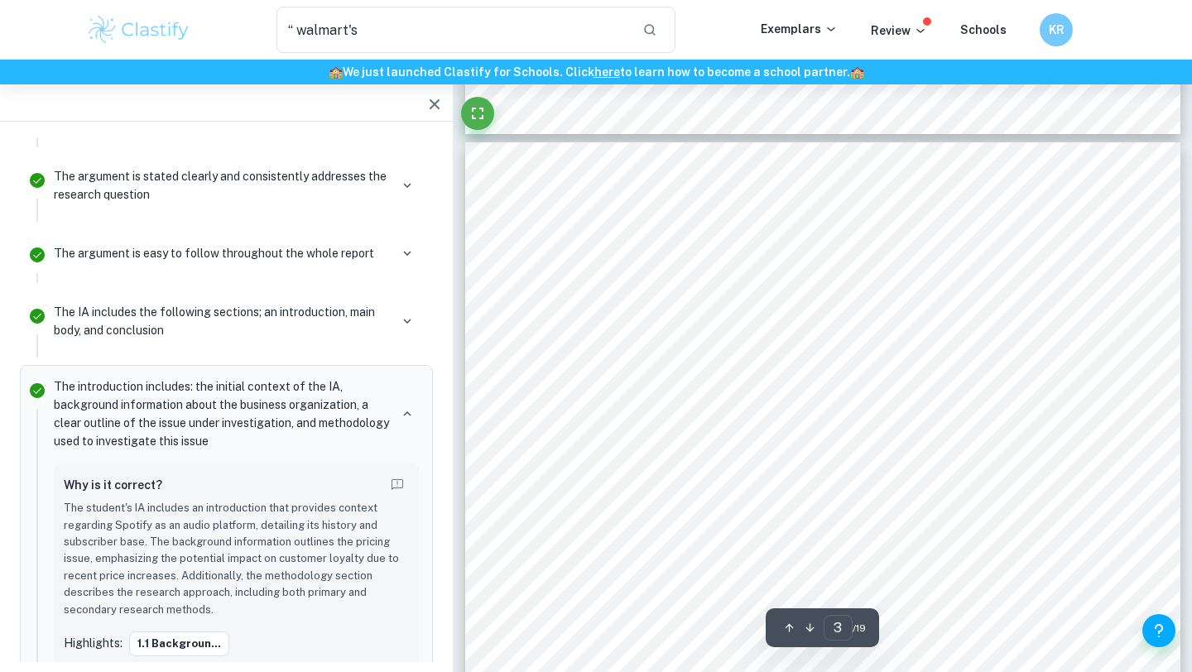
click at [800, 161] on div "2 Background Information: Spotify is the world's largest audio and media platfo…" at bounding box center [822, 604] width 715 height 925
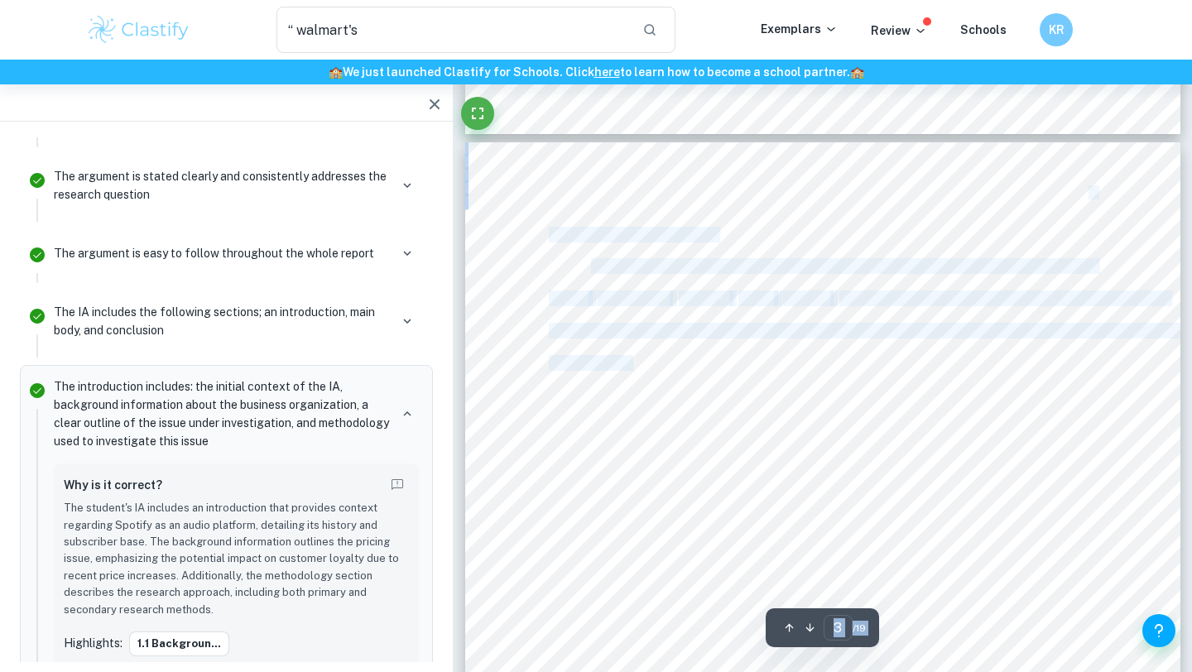
drag, startPoint x: 552, startPoint y: 233, endPoint x: 633, endPoint y: 355, distance: 146.2
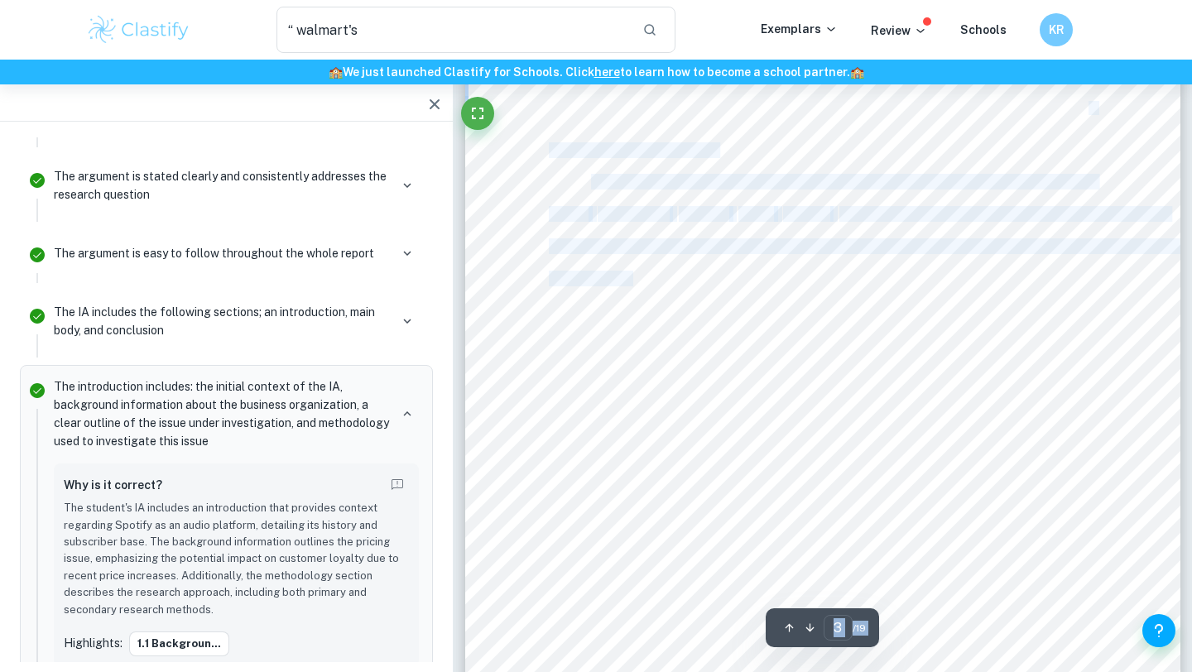
scroll to position [2023, 0]
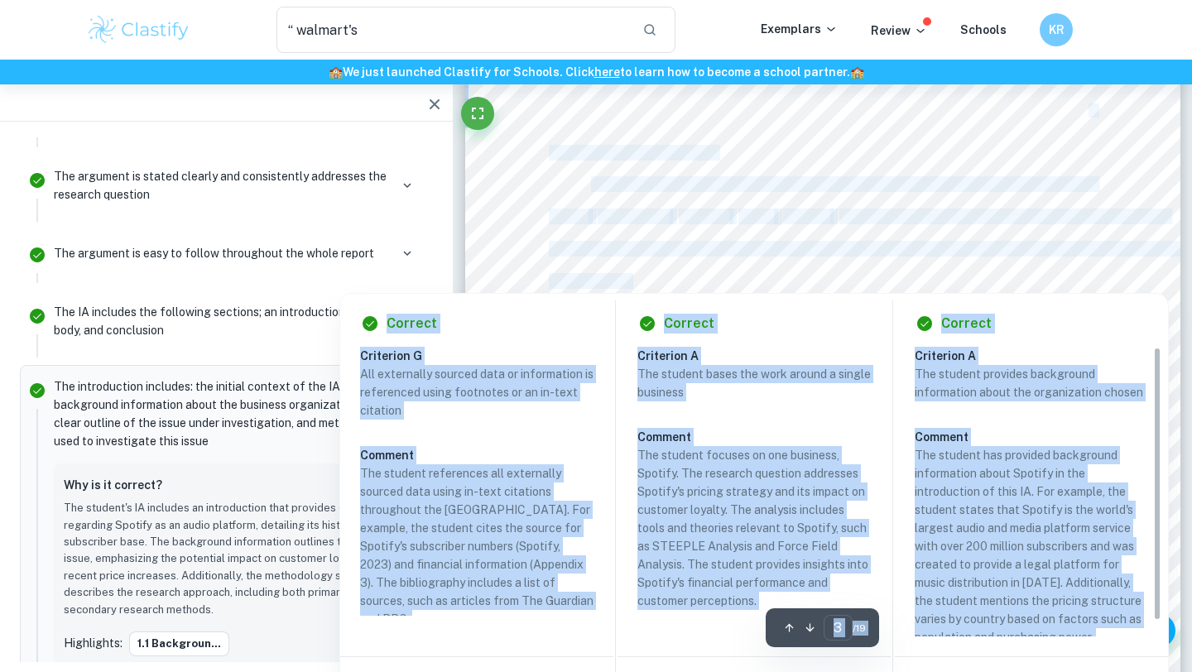
click at [1000, 266] on div at bounding box center [822, 248] width 546 height 49
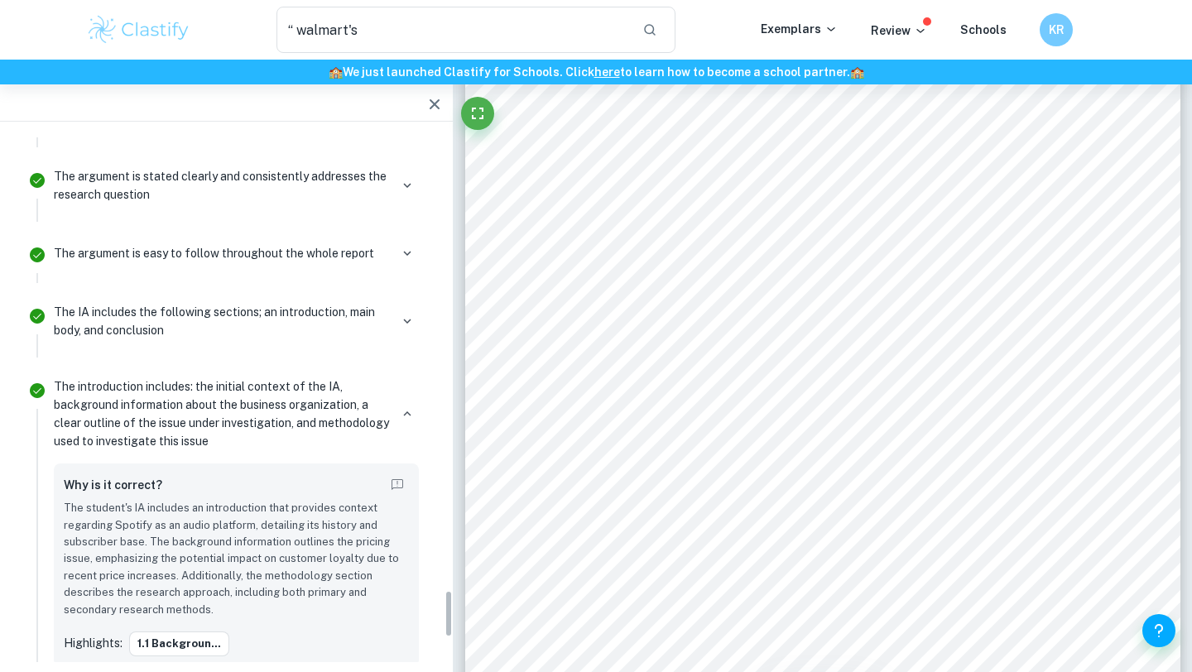
scroll to position [5147, 0]
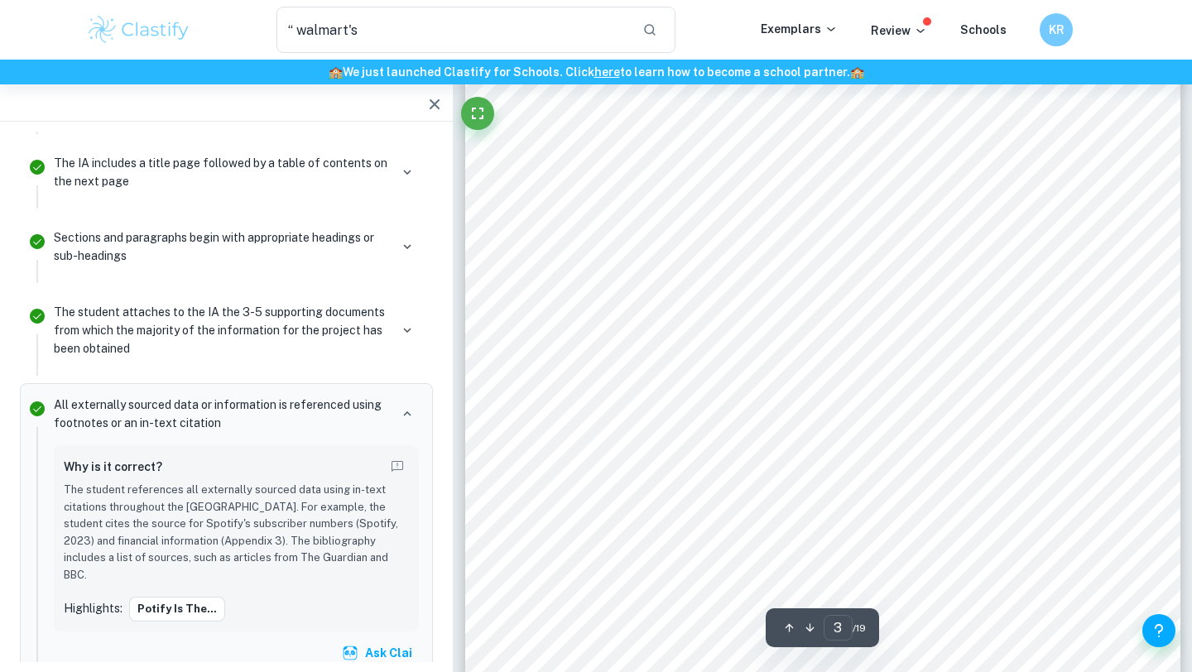
click at [623, 130] on div "2 Background Information: Spotify is the world's largest audio and media platfo…" at bounding box center [822, 522] width 715 height 925
click at [615, 151] on div at bounding box center [630, 153] width 163 height 16
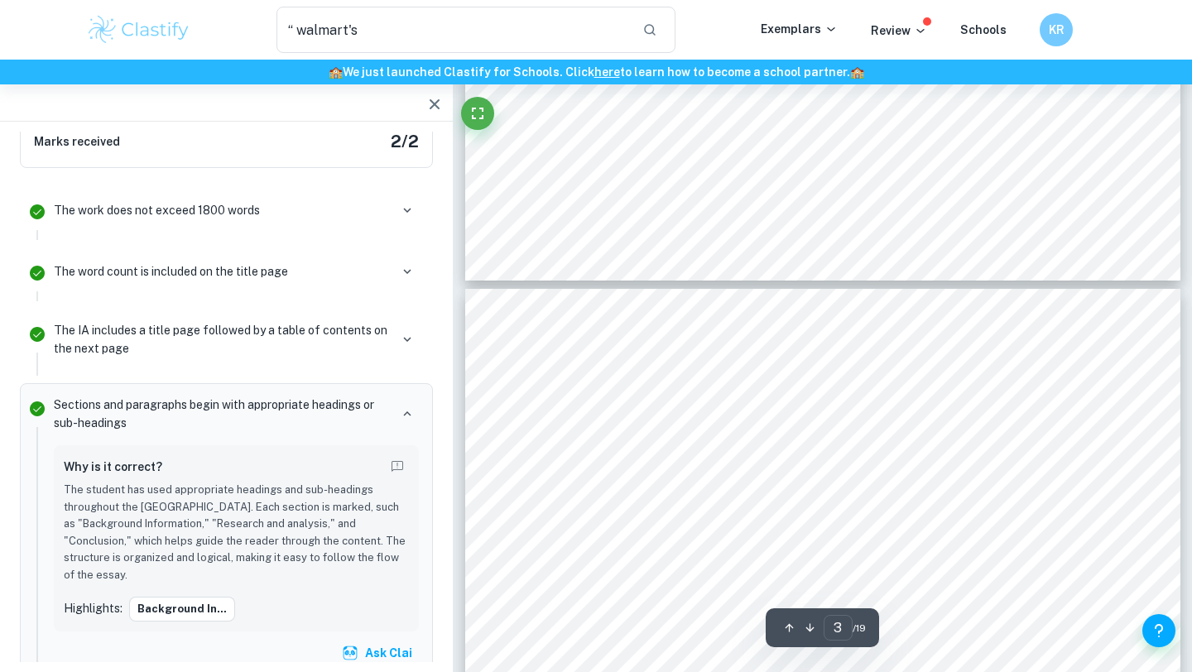
scroll to position [1834, 0]
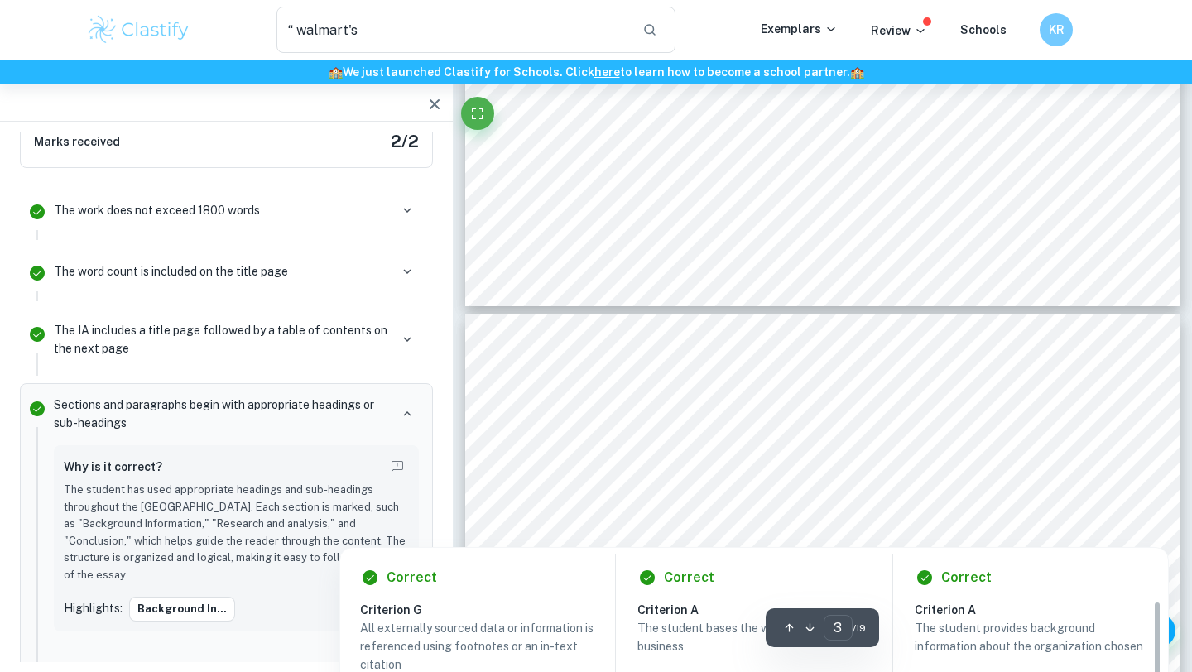
type input "2"
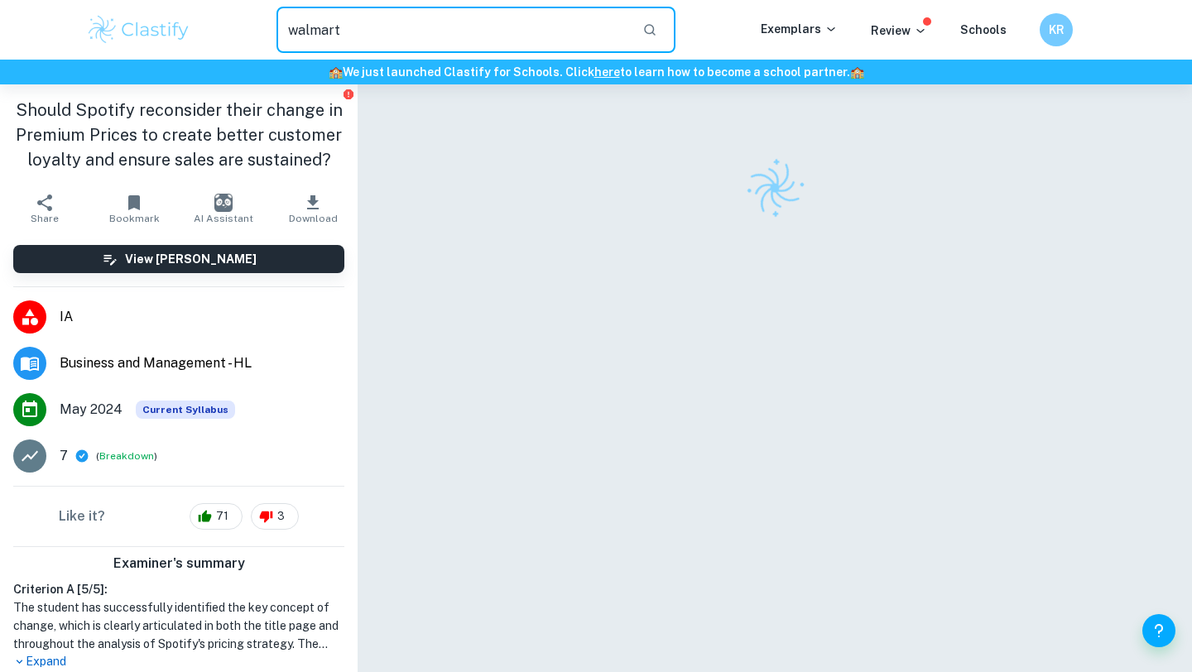
type input "walmart"
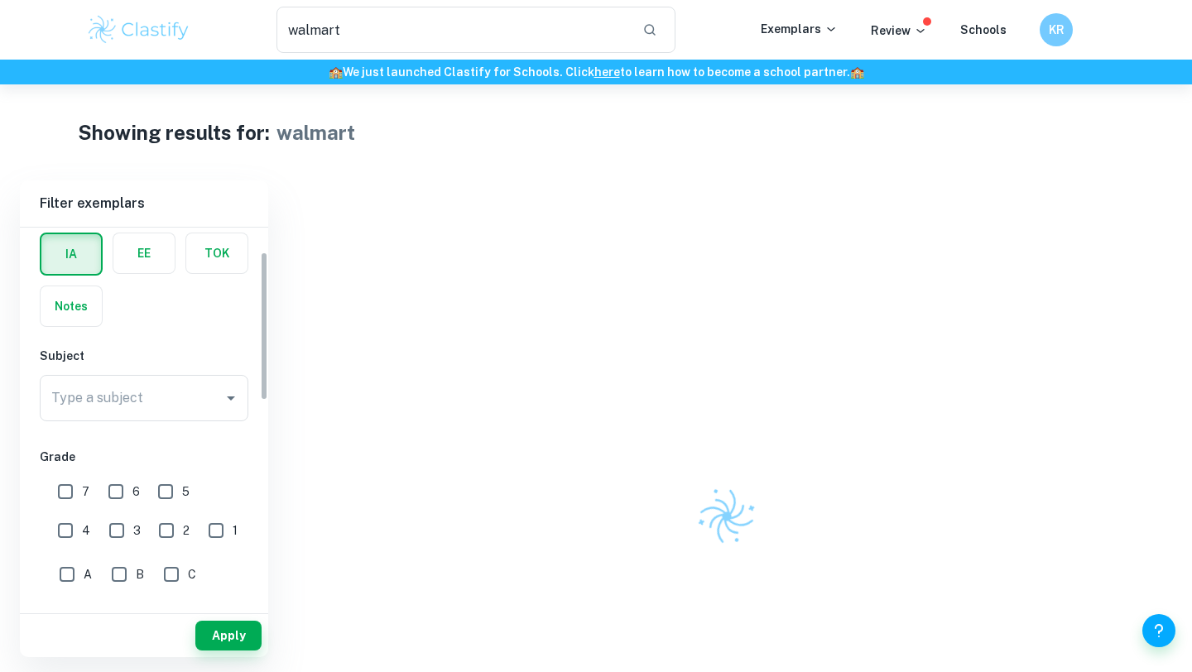
scroll to position [81, 0]
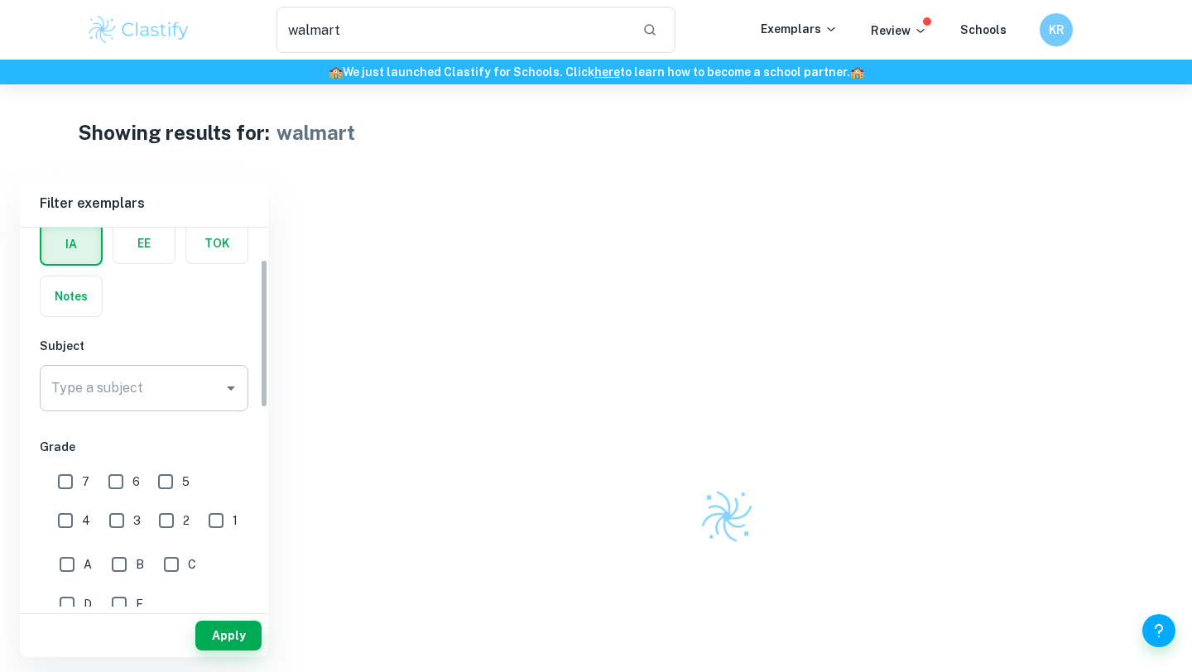
click at [209, 401] on input "Type a subject" at bounding box center [131, 387] width 169 height 31
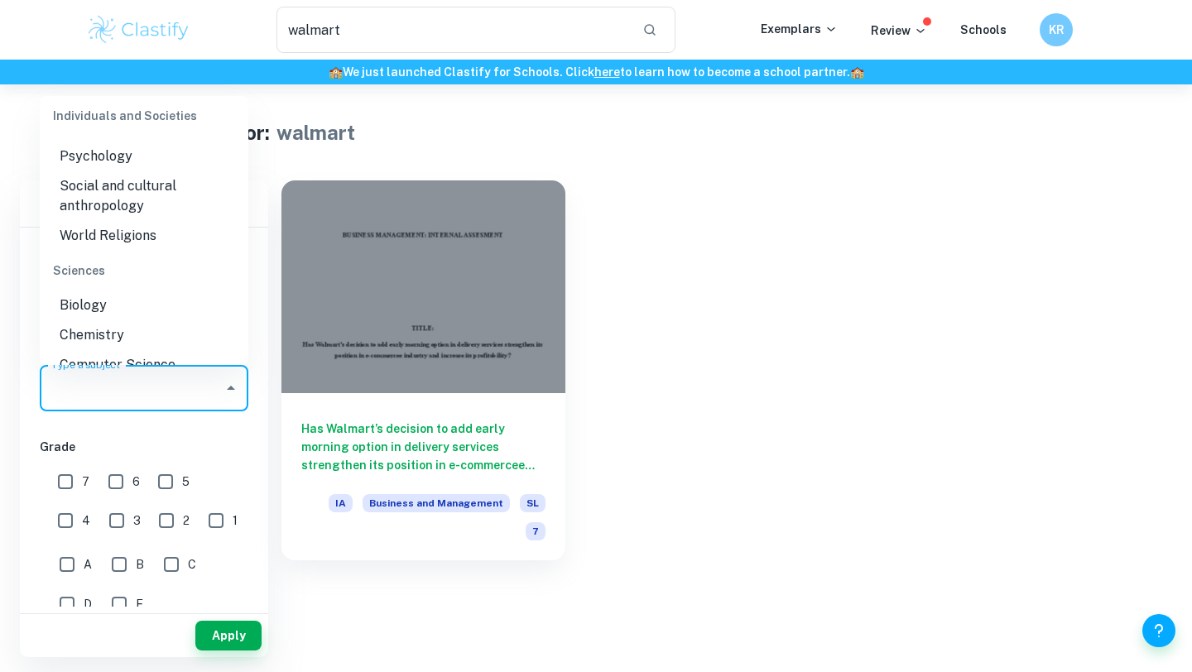
scroll to position [2614, 0]
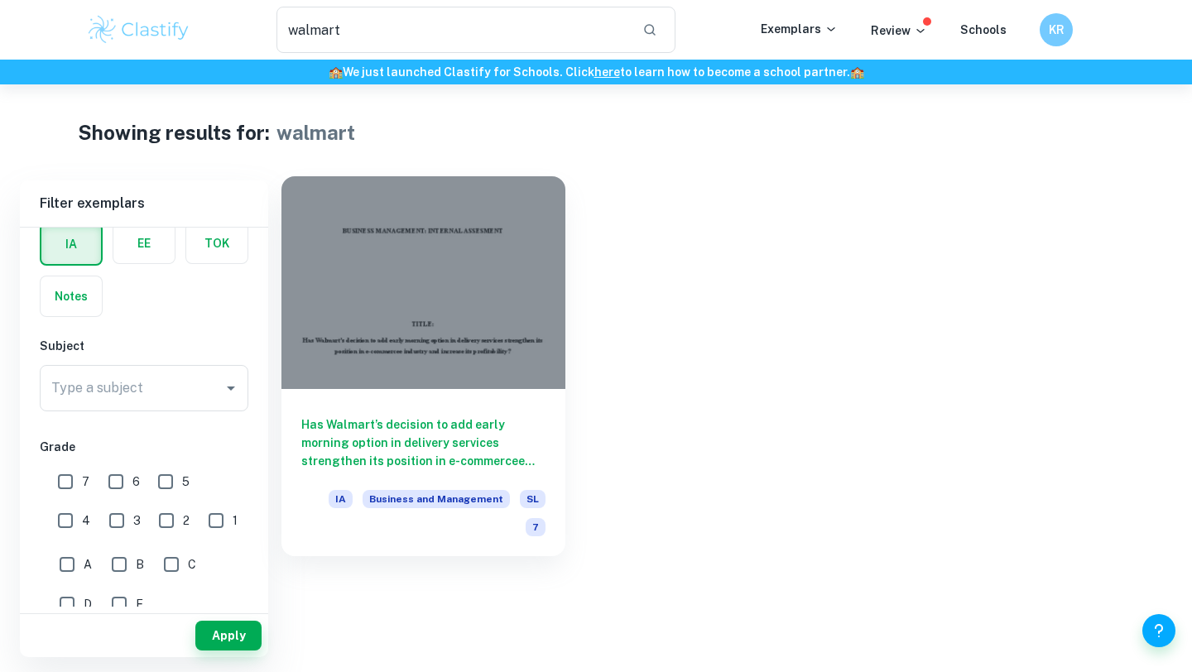
click at [398, 353] on div at bounding box center [423, 282] width 284 height 213
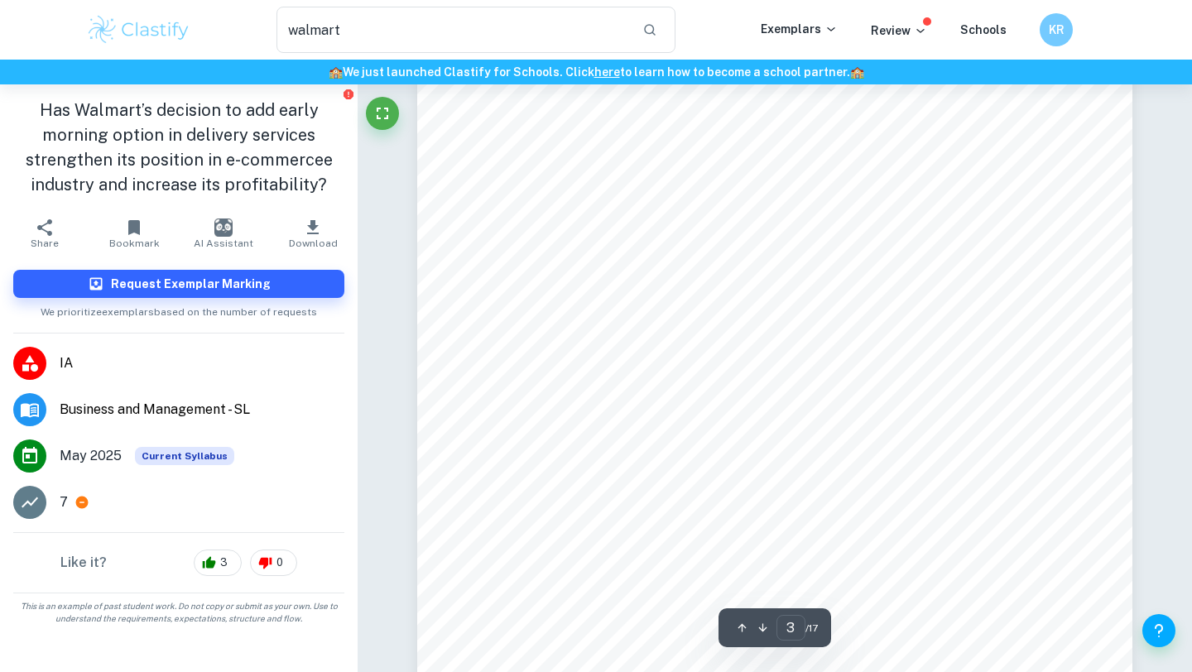
scroll to position [2069, 0]
click at [746, 360] on span "by one hour, which can disrupt people's schedules and reduce the amount of dayl…" at bounding box center [773, 354] width 495 height 13
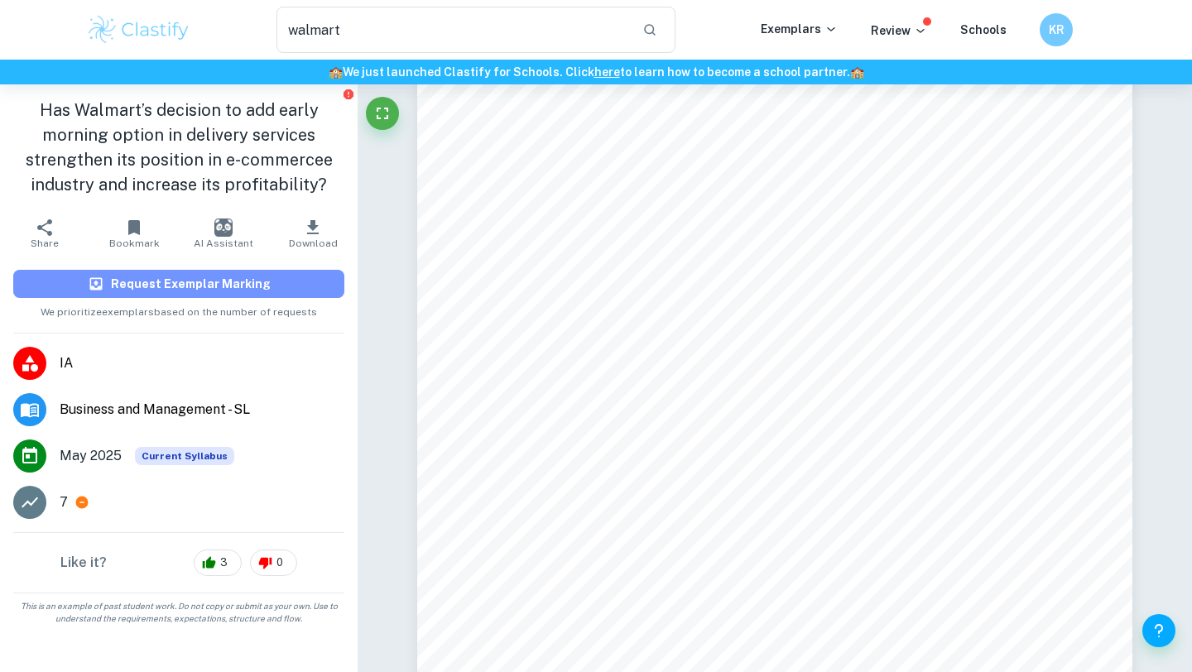
click at [237, 288] on h6 "Request Exemplar Marking" at bounding box center [191, 284] width 160 height 18
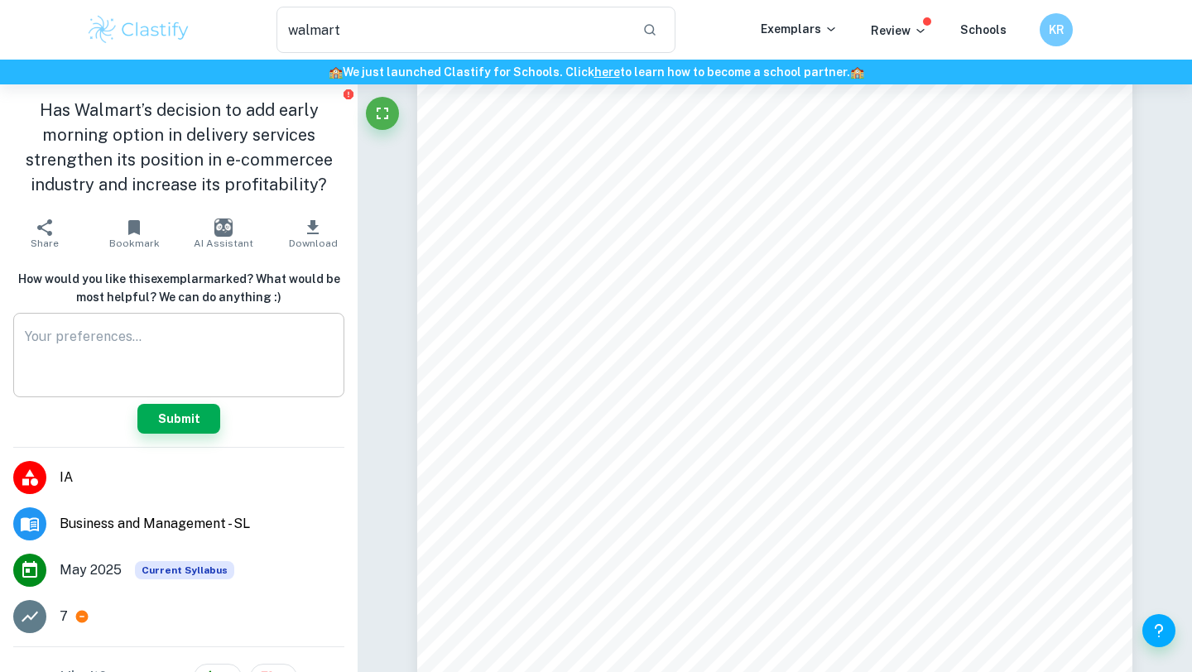
click at [213, 343] on textarea at bounding box center [179, 355] width 308 height 57
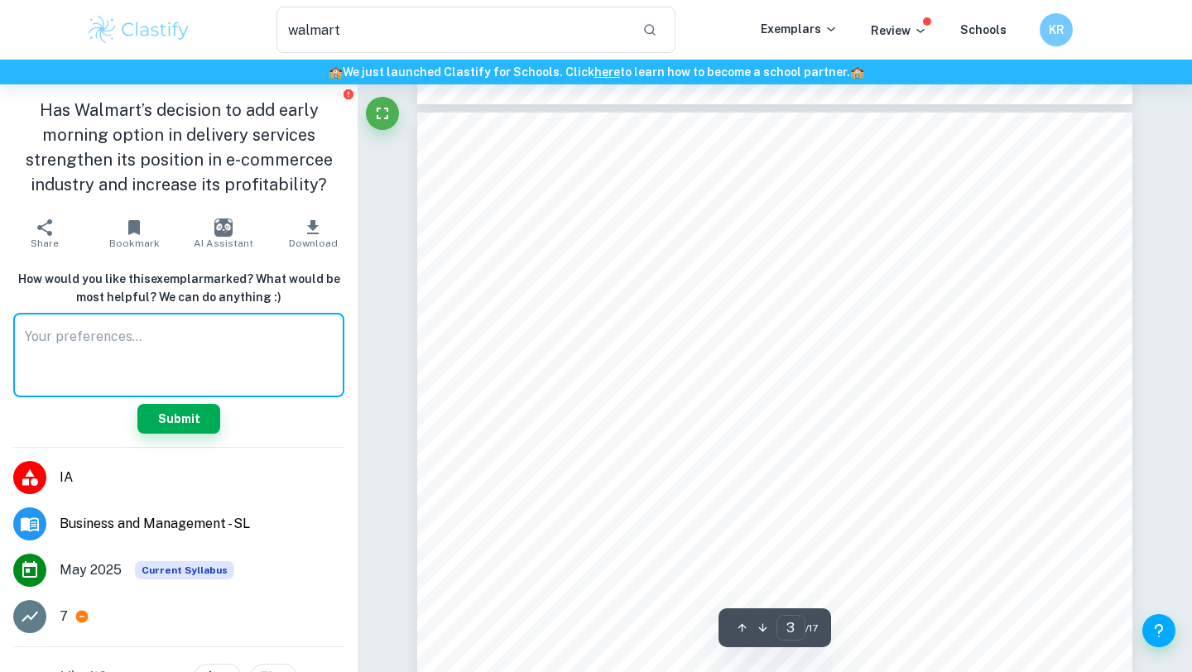
scroll to position [1903, 0]
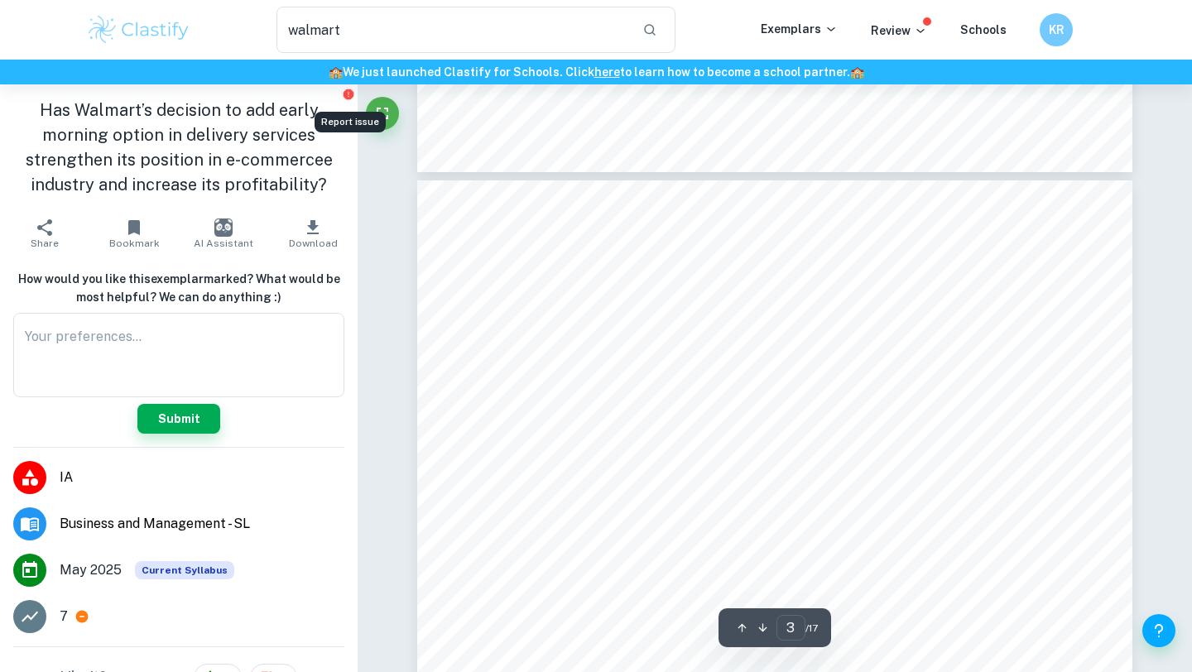
click at [347, 95] on icon "Report issue" at bounding box center [348, 94] width 10 height 10
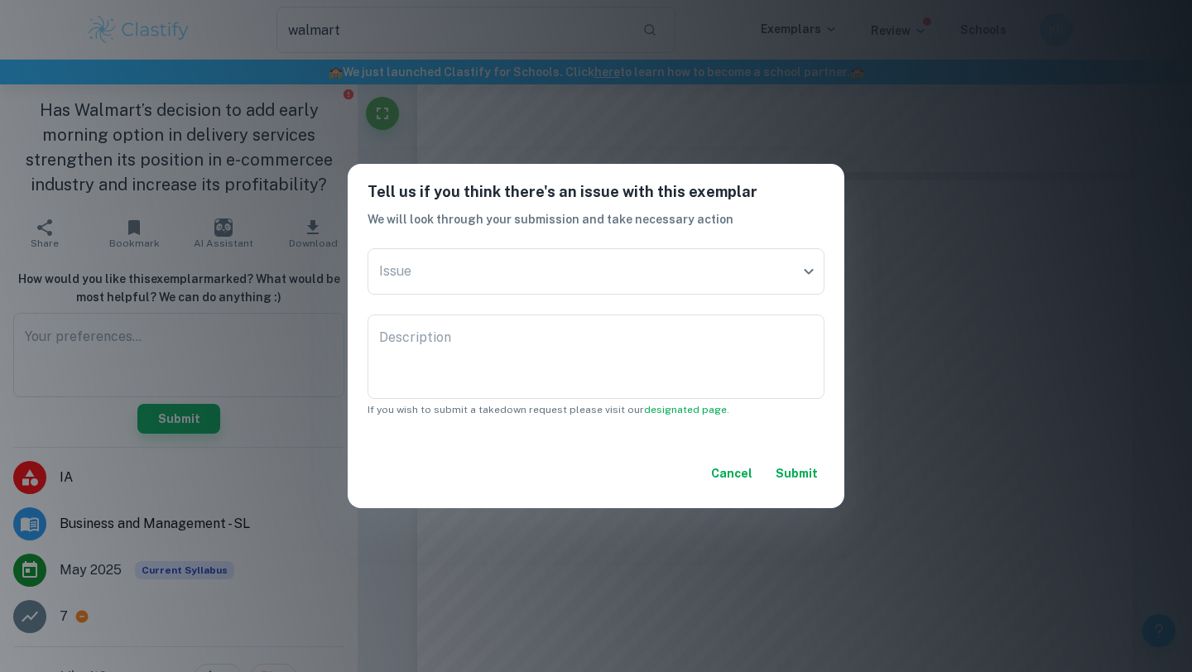
click at [512, 137] on div "Tell us if you think there's an issue with this exemplar We will look through y…" at bounding box center [596, 336] width 1192 height 672
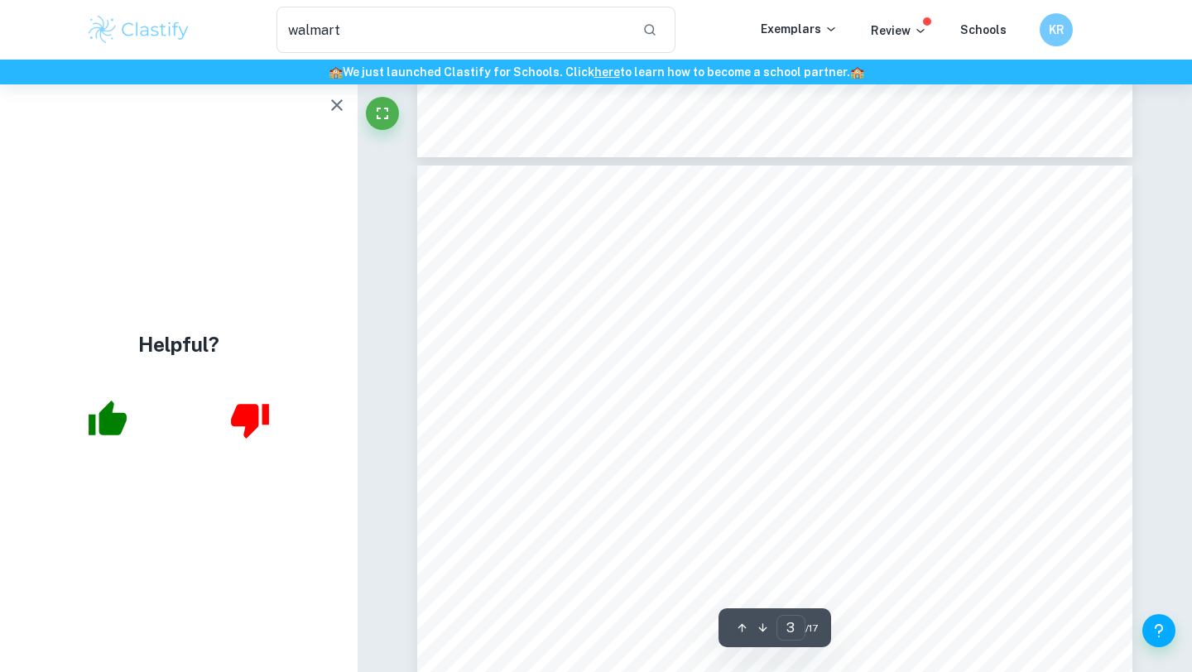
scroll to position [1895, 0]
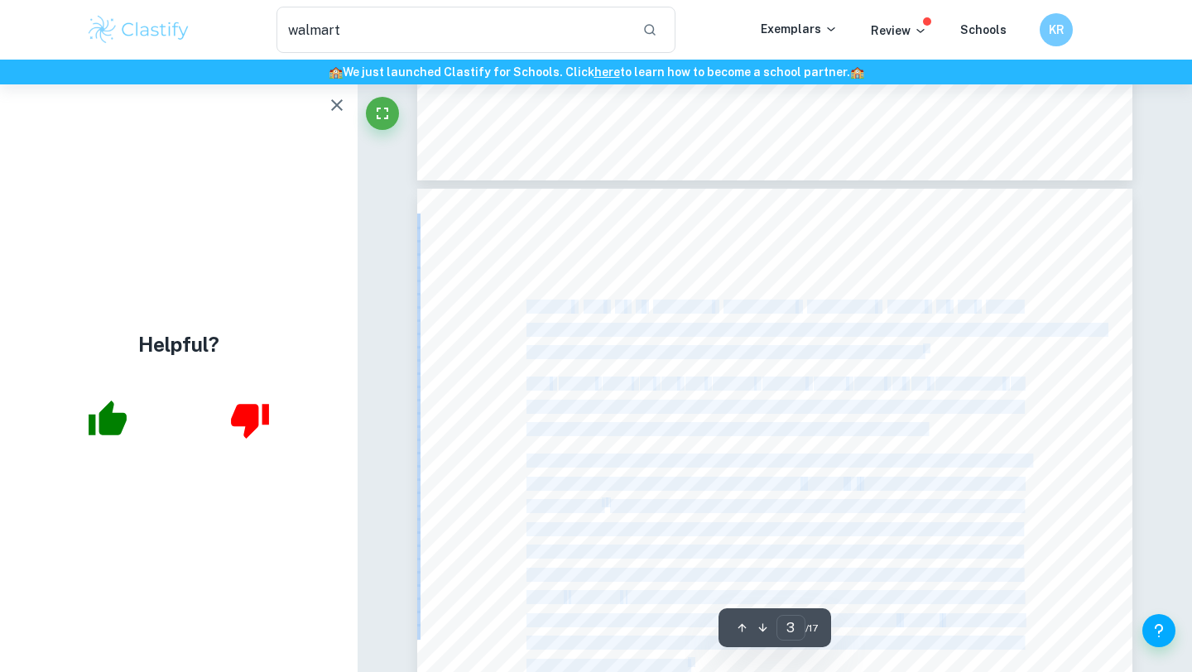
drag, startPoint x: 528, startPoint y: 309, endPoint x: 929, endPoint y: 346, distance: 403.0
click at [929, 346] on div "3 1.0 Introduction Walmart Inc. is a people-led, tech-powered omnichannel retai…" at bounding box center [774, 651] width 715 height 925
copy div "Walmart Inc. is a people-led, tech-powered omnichannel retailer in the United S…"
click at [899, 354] on span "anytime and anywhere 3 in stores, online, and through their mobile devices" at bounding box center [724, 352] width 396 height 13
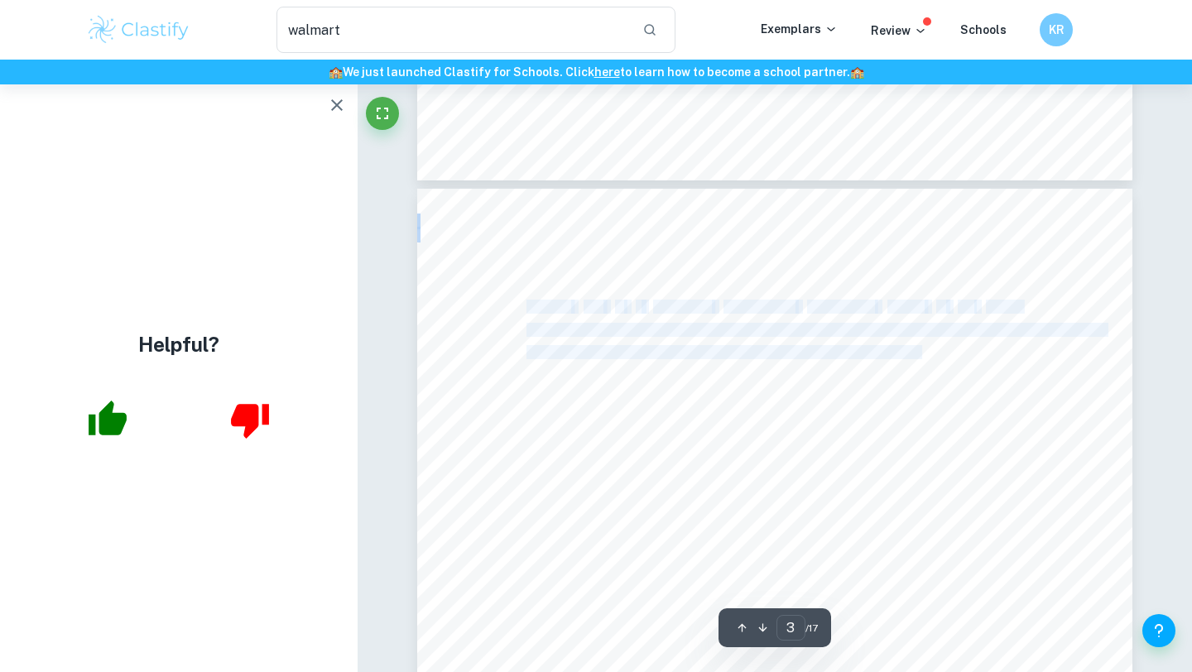
drag, startPoint x: 922, startPoint y: 354, endPoint x: 530, endPoint y: 305, distance: 395.2
click at [530, 305] on div "3 1.0 Introduction Walmart Inc. is a people-led, tech-powered omnichannel retai…" at bounding box center [774, 651] width 715 height 925
copy div "Walmart Inc. is a people-led, tech-powered omnichannel retailer in the United S…"
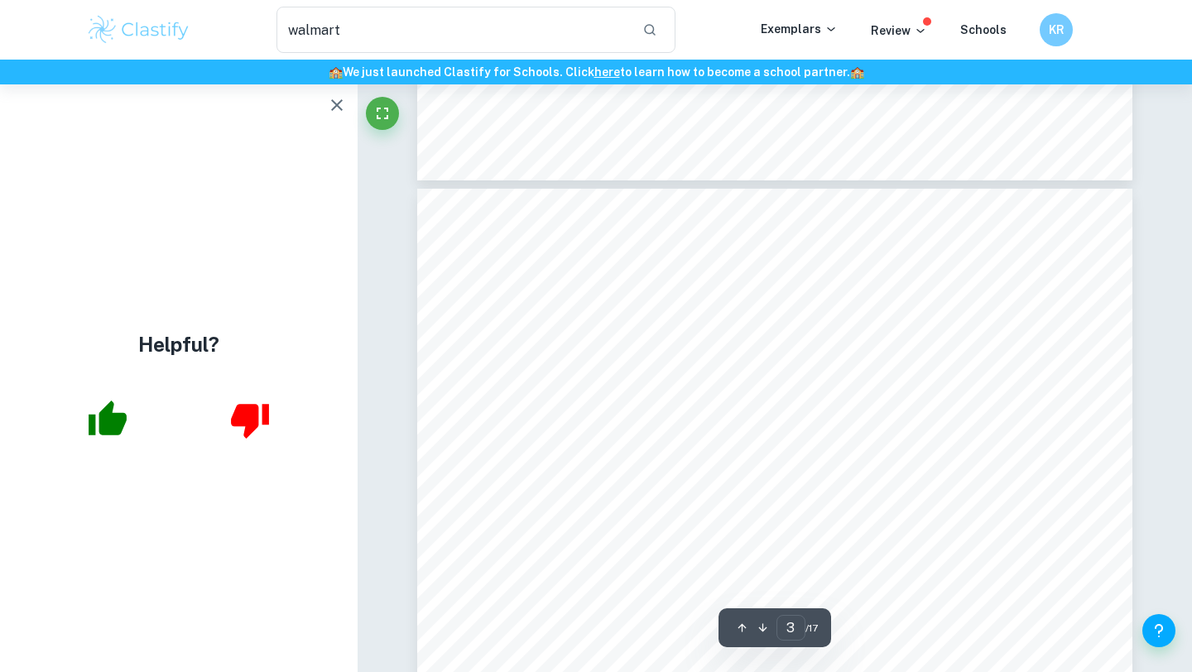
click at [755, 339] on div "3 1.0 Introduction Walmart Inc. is a people-led, tech-powered omnichannel retai…" at bounding box center [774, 651] width 715 height 925
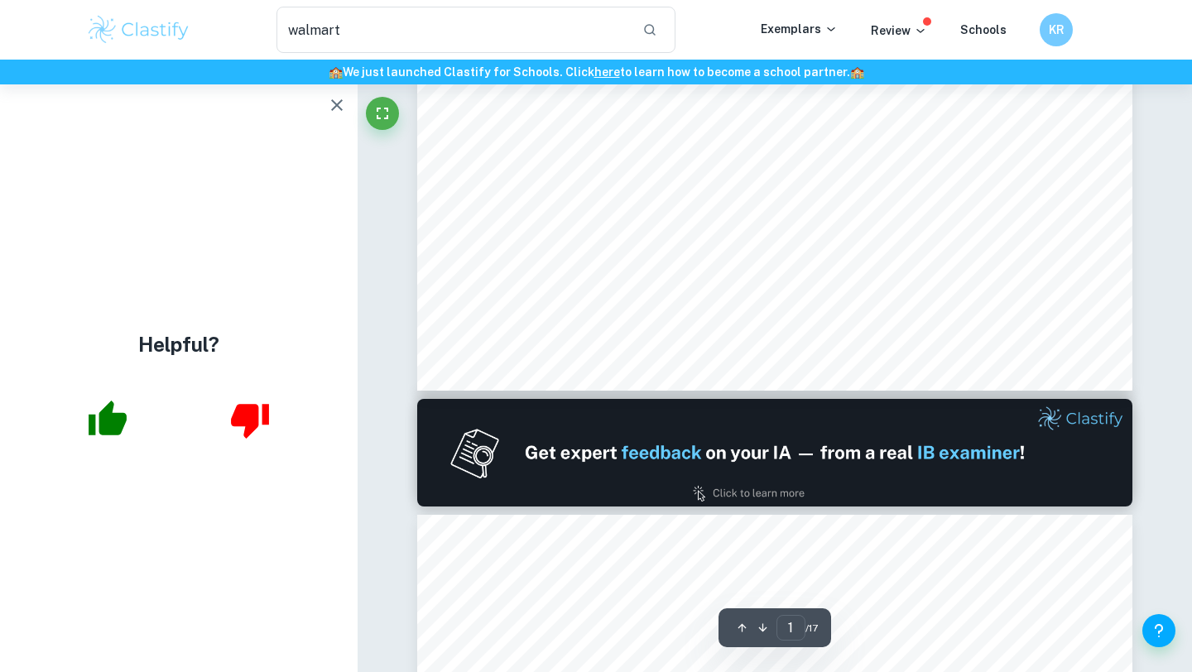
scroll to position [659, 0]
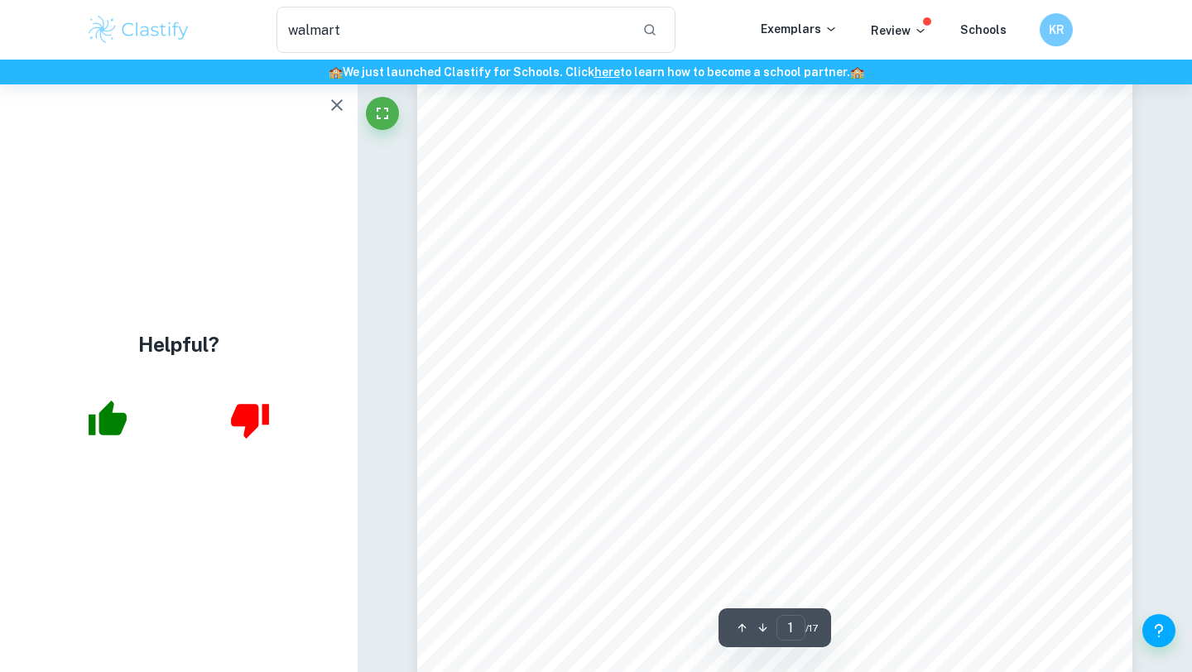
scroll to position [0, 0]
type input "3"
